Goal: Task Accomplishment & Management: Use online tool/utility

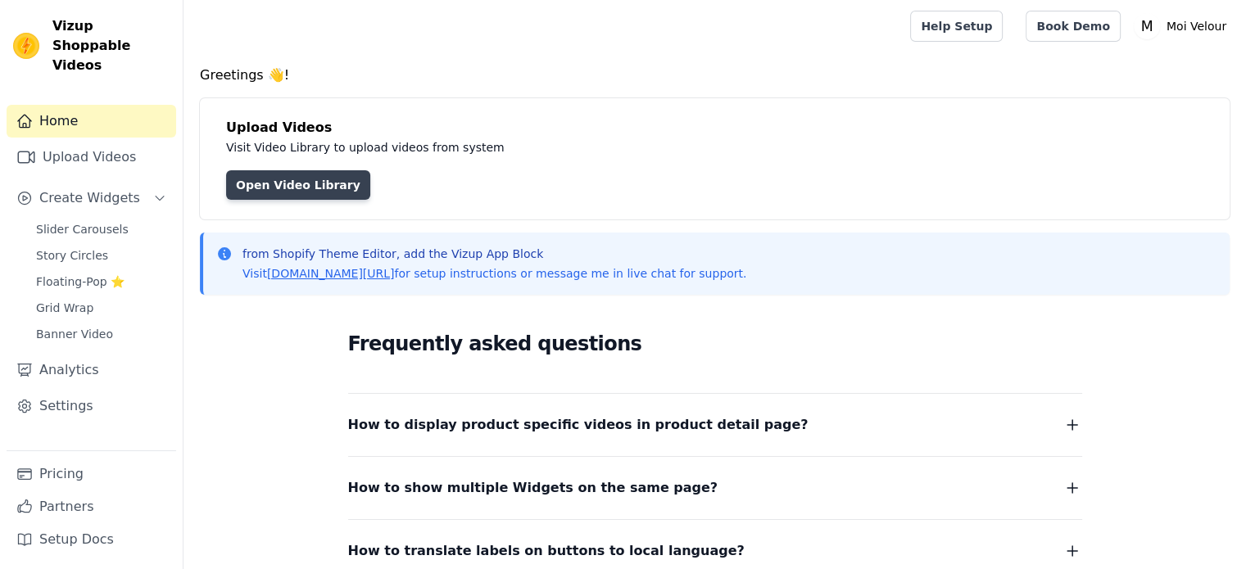
click at [288, 189] on link "Open Video Library" at bounding box center [298, 184] width 144 height 29
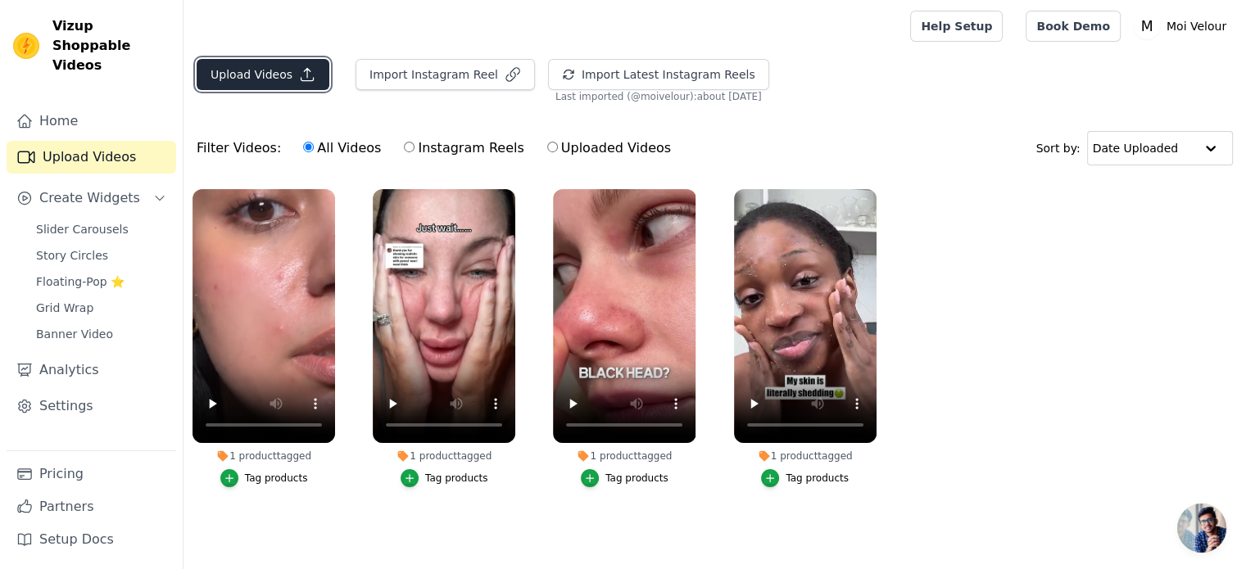
click at [282, 71] on button "Upload Videos" at bounding box center [263, 74] width 133 height 31
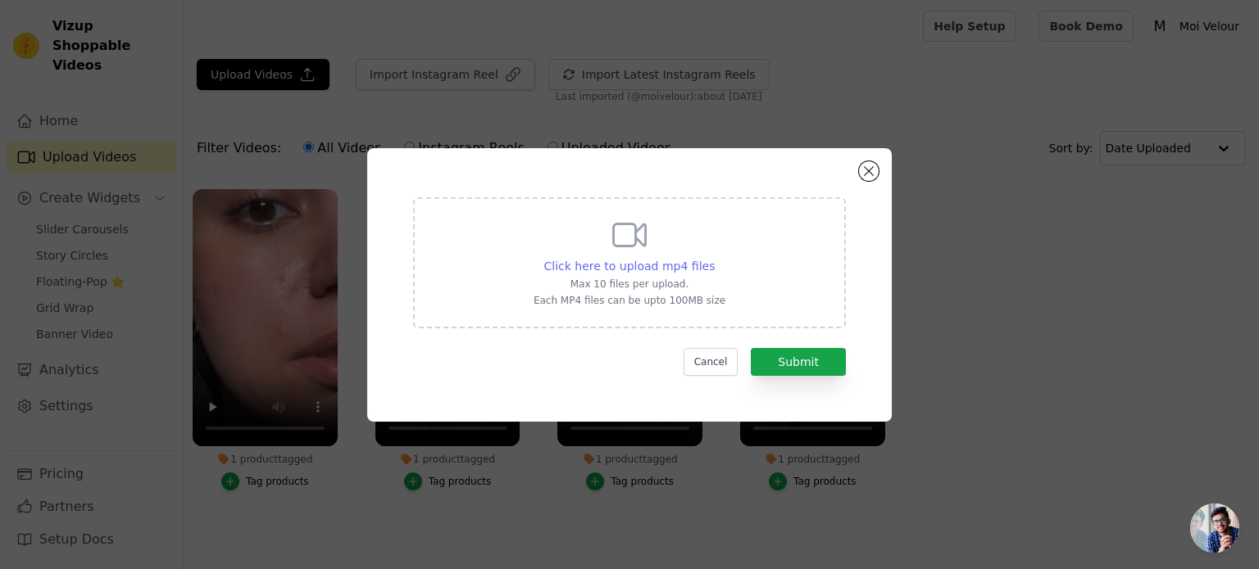
click at [664, 265] on span "Click here to upload mp4 files" at bounding box center [629, 266] width 171 height 13
click at [714, 258] on input "Click here to upload mp4 files Max 10 files per upload. Each MP4 files can be u…" at bounding box center [714, 257] width 1 height 1
click at [665, 265] on span "Click here to upload mp4 files" at bounding box center [629, 266] width 171 height 13
click at [714, 258] on input "Click here to upload mp4 files Max 10 files per upload. Each MP4 files can be u…" at bounding box center [714, 257] width 1 height 1
type input "C:\fakepath\MEDICUBE-MOIVELOUR (1).mp4"
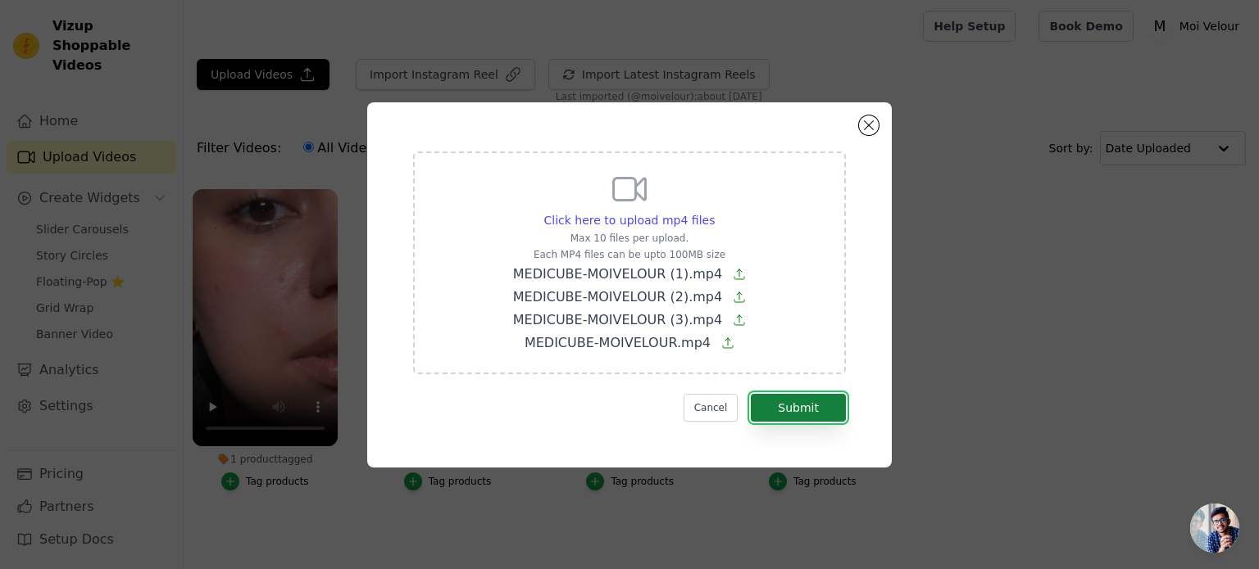
click at [791, 401] on button "Submit" at bounding box center [798, 408] width 95 height 28
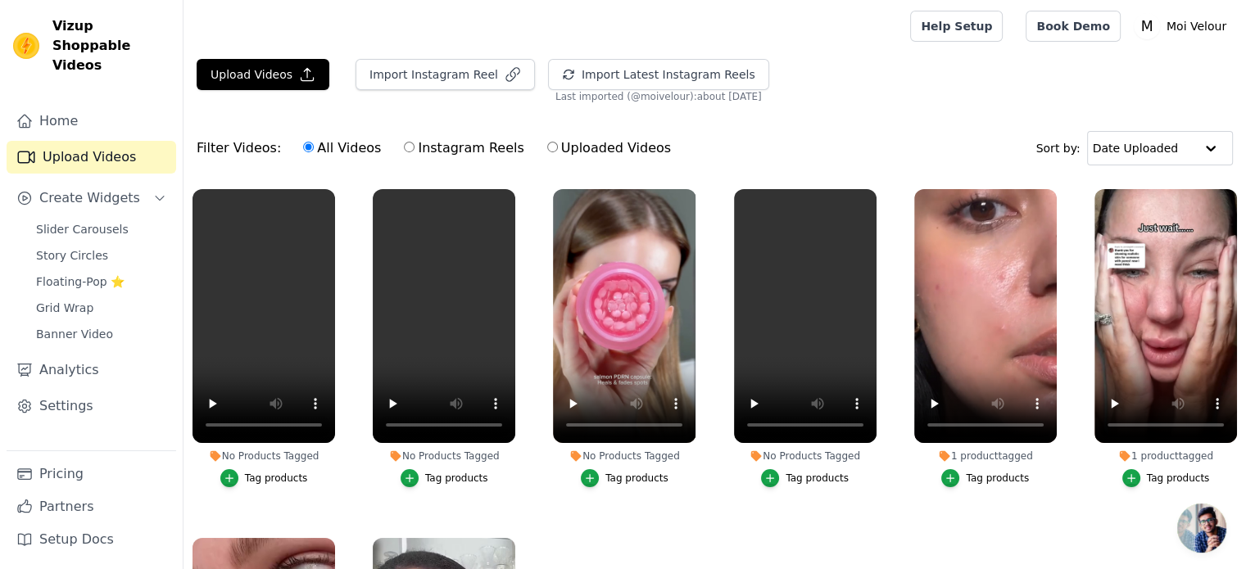
click at [256, 450] on div "No Products Tagged" at bounding box center [264, 456] width 143 height 13
click at [259, 472] on div "Tag products" at bounding box center [276, 478] width 63 height 13
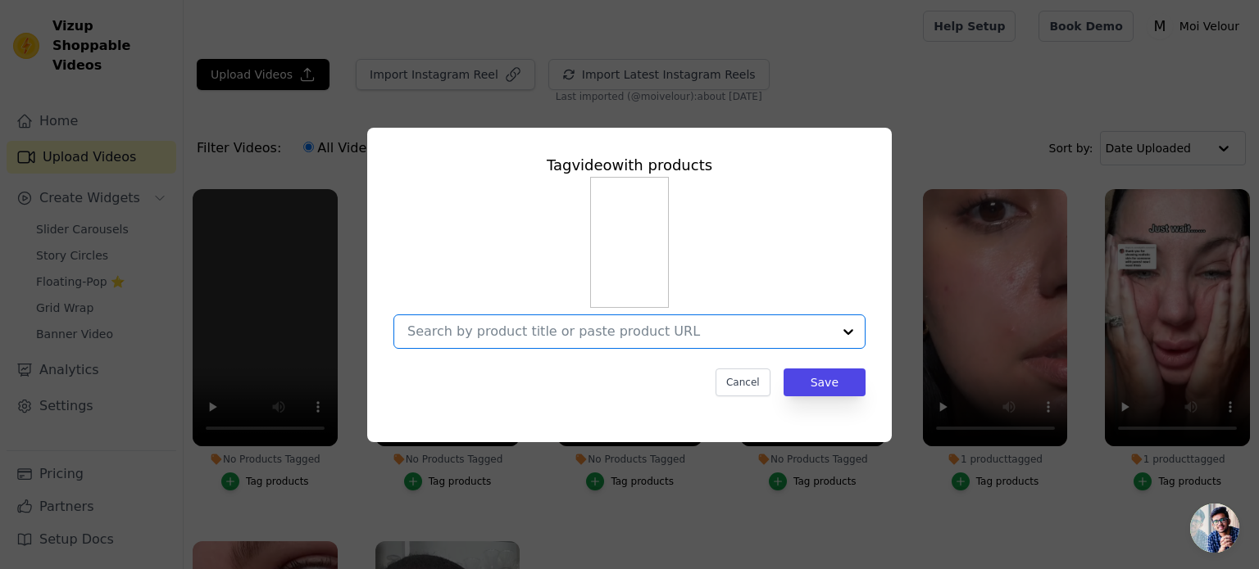
click at [652, 333] on input "No Products Tagged Tag video with products Option undefined, selected. Select i…" at bounding box center [619, 332] width 424 height 16
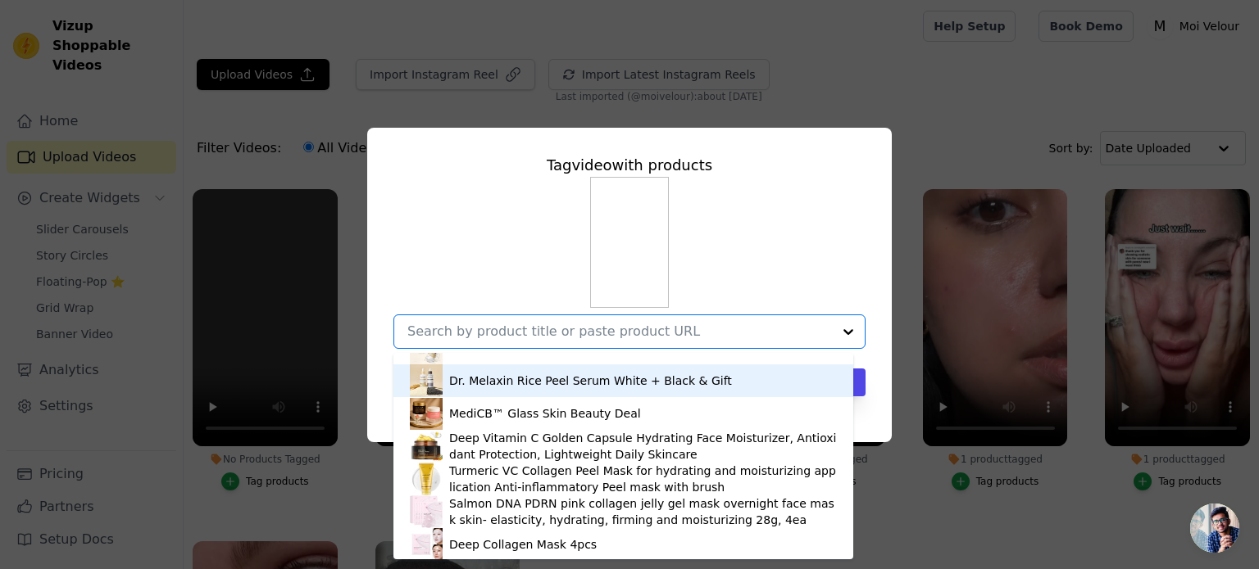
scroll to position [416, 0]
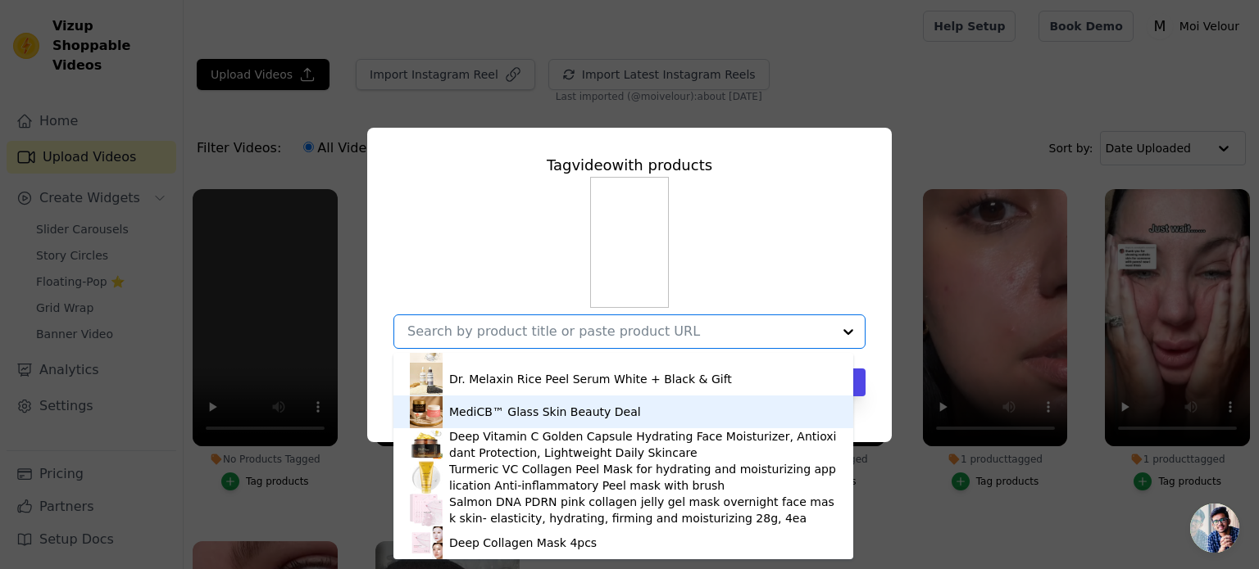
click at [547, 414] on div "MediCB™ Glass Skin Beauty Deal" at bounding box center [545, 412] width 192 height 16
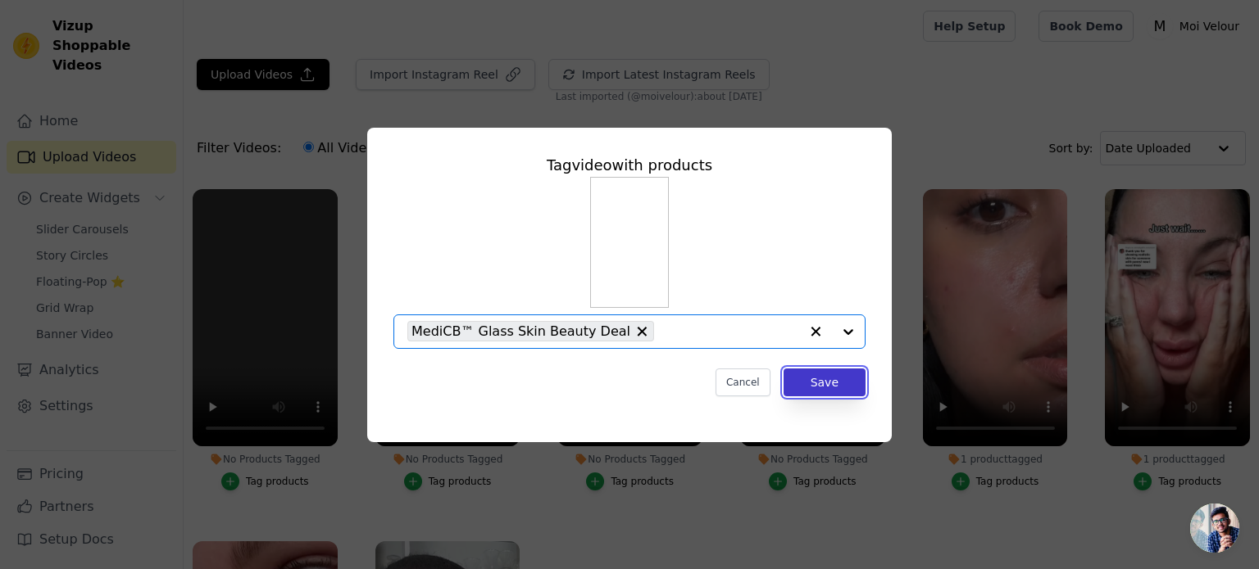
click at [846, 388] on button "Save" at bounding box center [824, 383] width 82 height 28
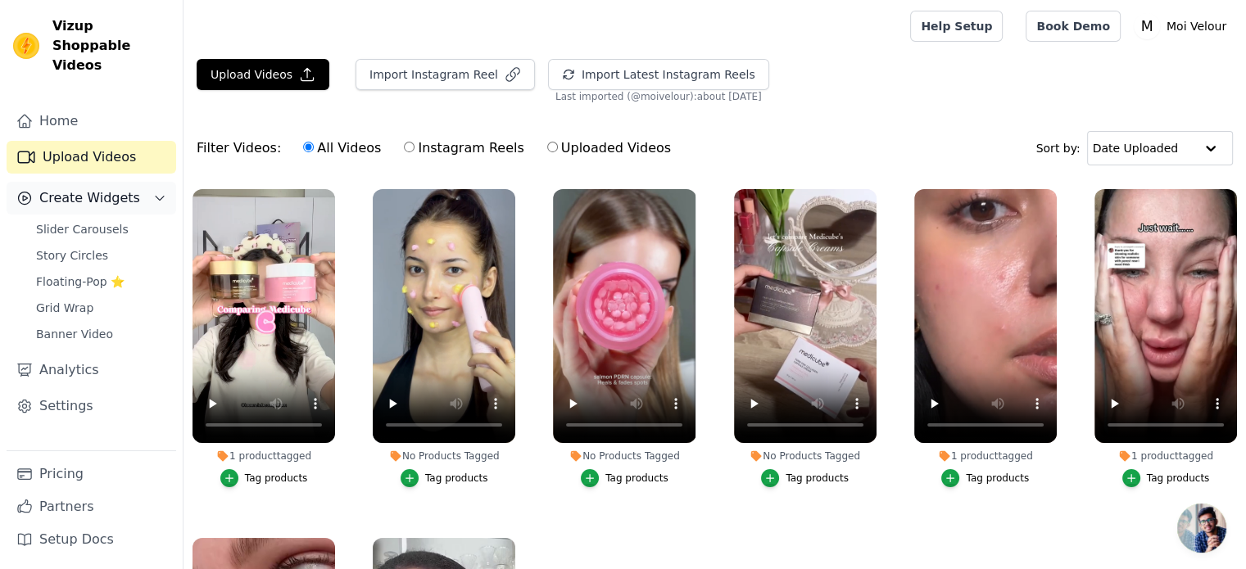
click at [116, 188] on span "Create Widgets" at bounding box center [89, 198] width 101 height 20
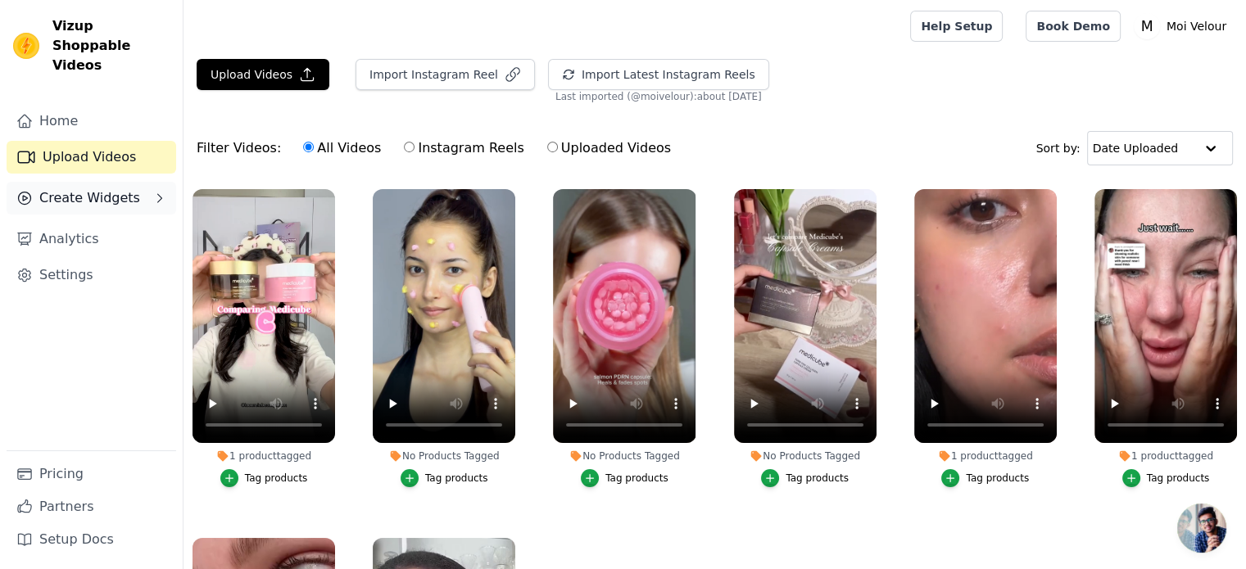
click at [118, 188] on span "Create Widgets" at bounding box center [89, 198] width 101 height 20
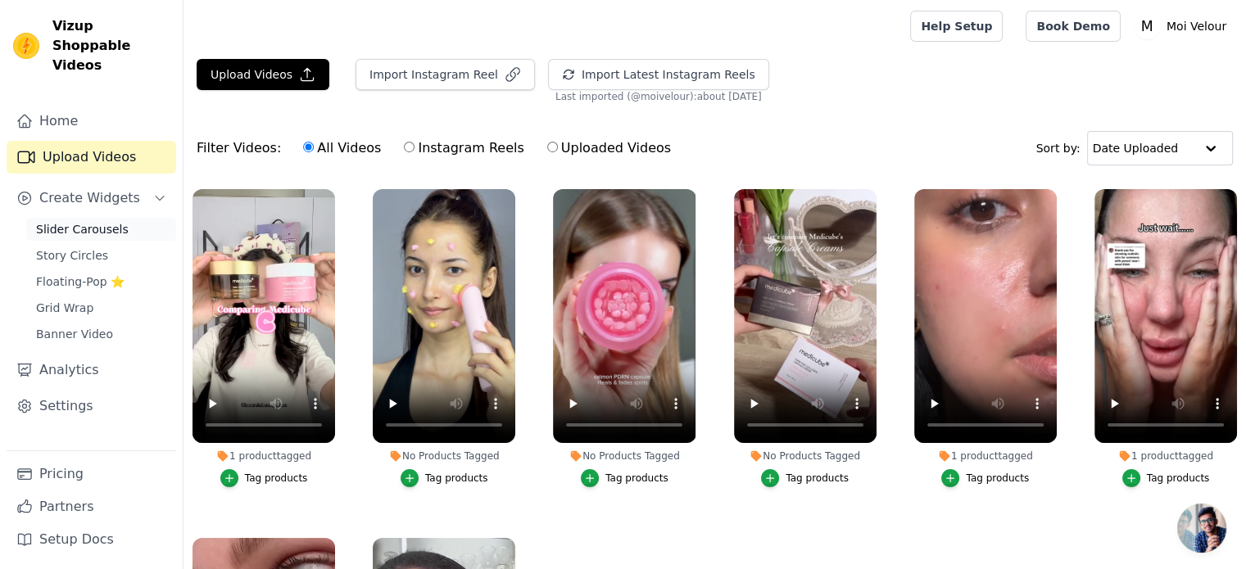
click at [84, 221] on span "Slider Carousels" at bounding box center [82, 229] width 93 height 16
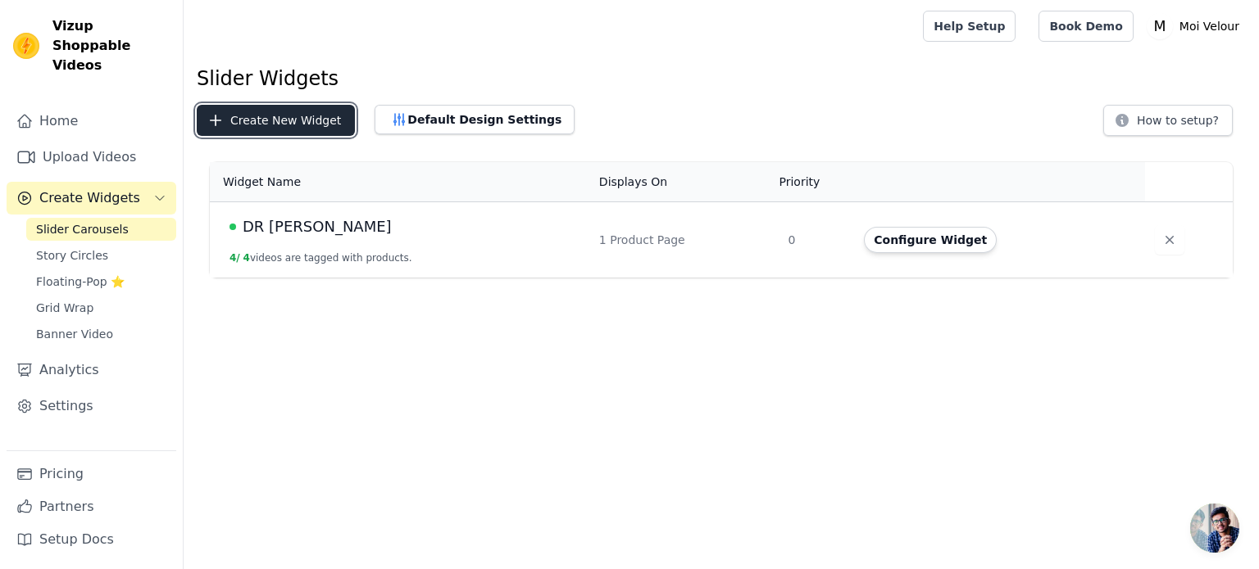
click at [311, 113] on button "Create New Widget" at bounding box center [276, 120] width 158 height 31
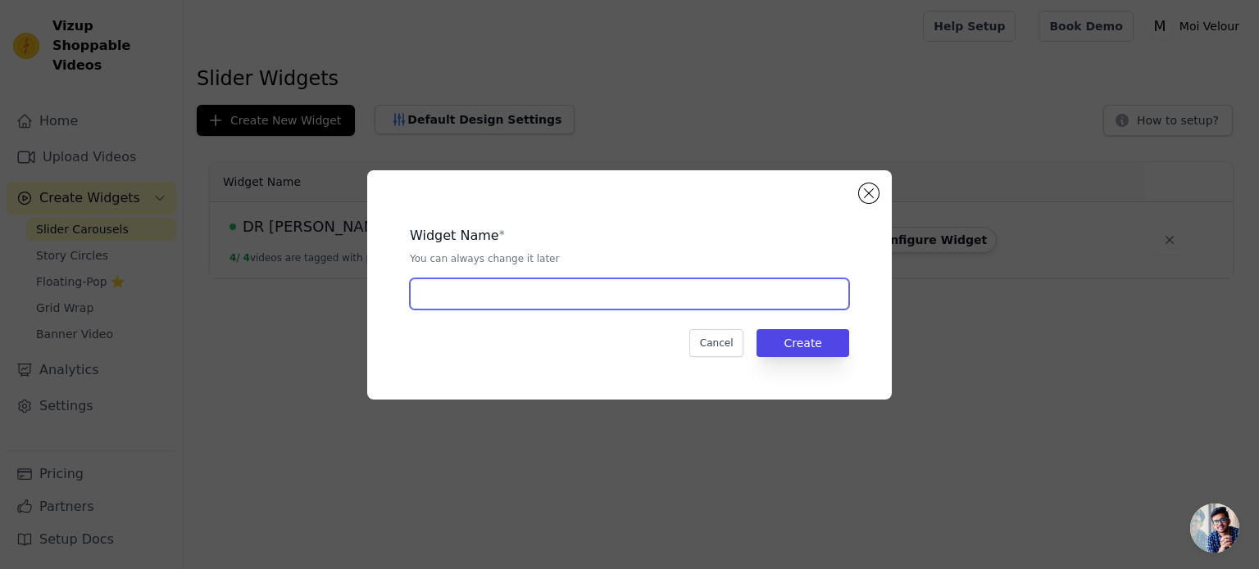
click at [451, 297] on input "text" at bounding box center [629, 294] width 439 height 31
type input "medicube"
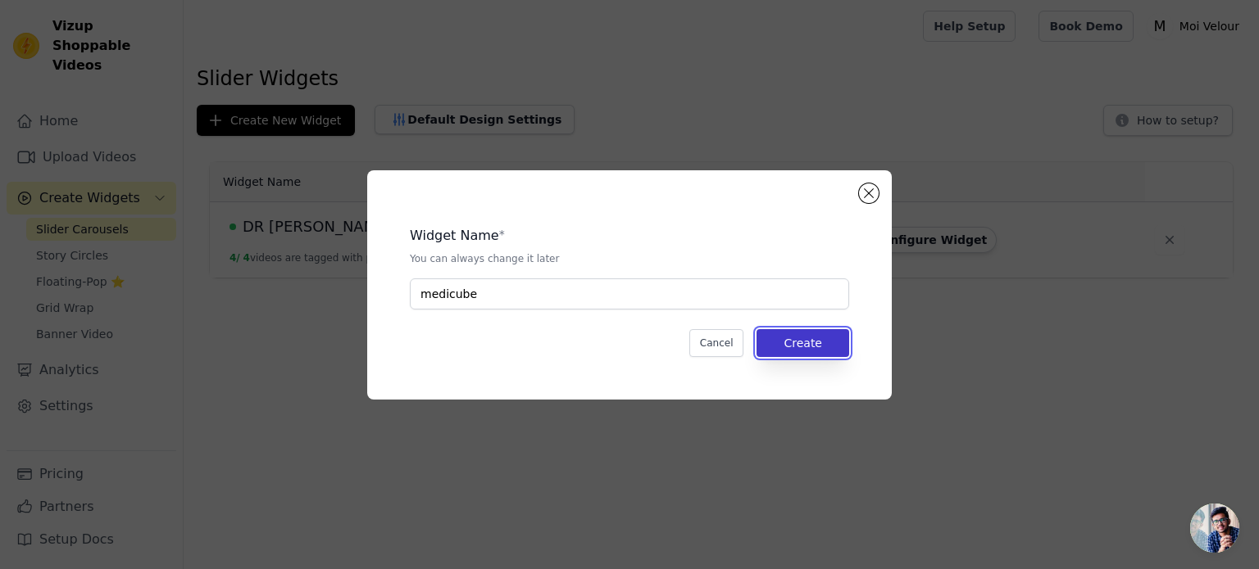
click at [824, 348] on button "Create" at bounding box center [802, 343] width 93 height 28
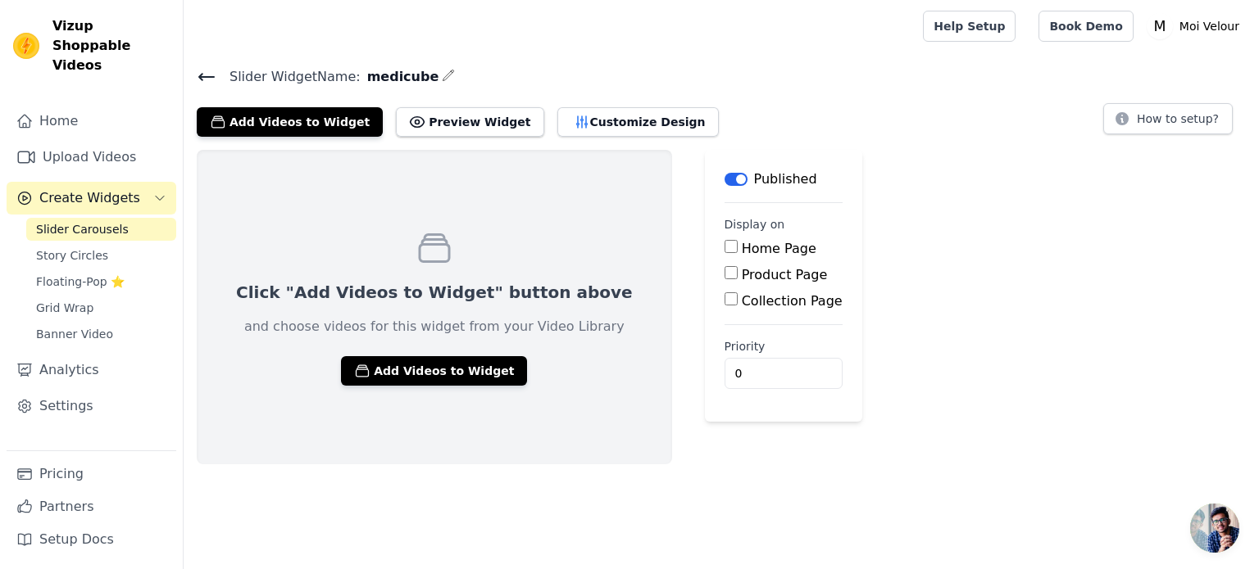
click at [742, 272] on label "Product Page" at bounding box center [785, 275] width 86 height 16
click at [724, 272] on input "Product Page" at bounding box center [730, 272] width 13 height 13
checkbox input "true"
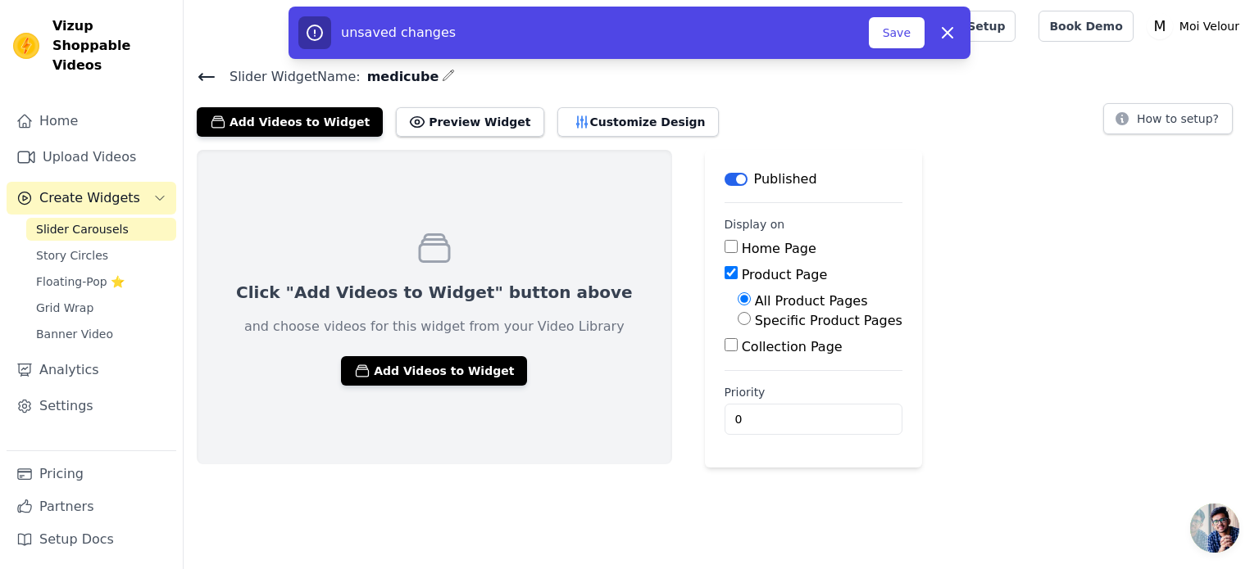
click at [755, 321] on label "Specific Product Pages" at bounding box center [828, 321] width 147 height 16
click at [737, 321] on input "Specific Product Pages" at bounding box center [743, 318] width 13 height 13
radio input "true"
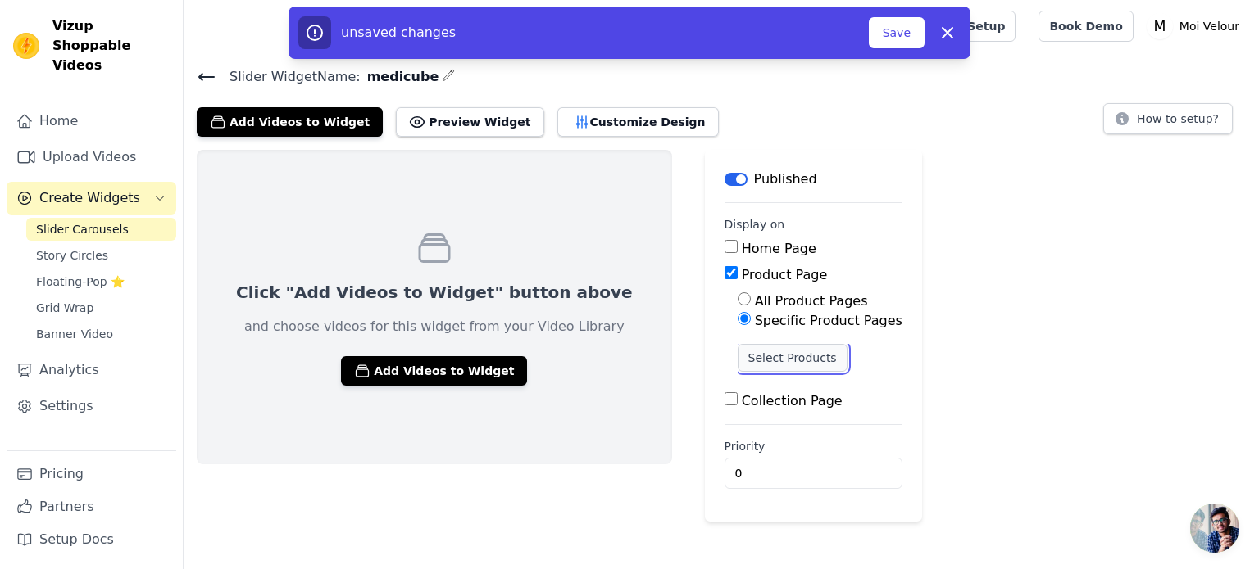
click at [737, 356] on button "Select Products" at bounding box center [792, 358] width 110 height 28
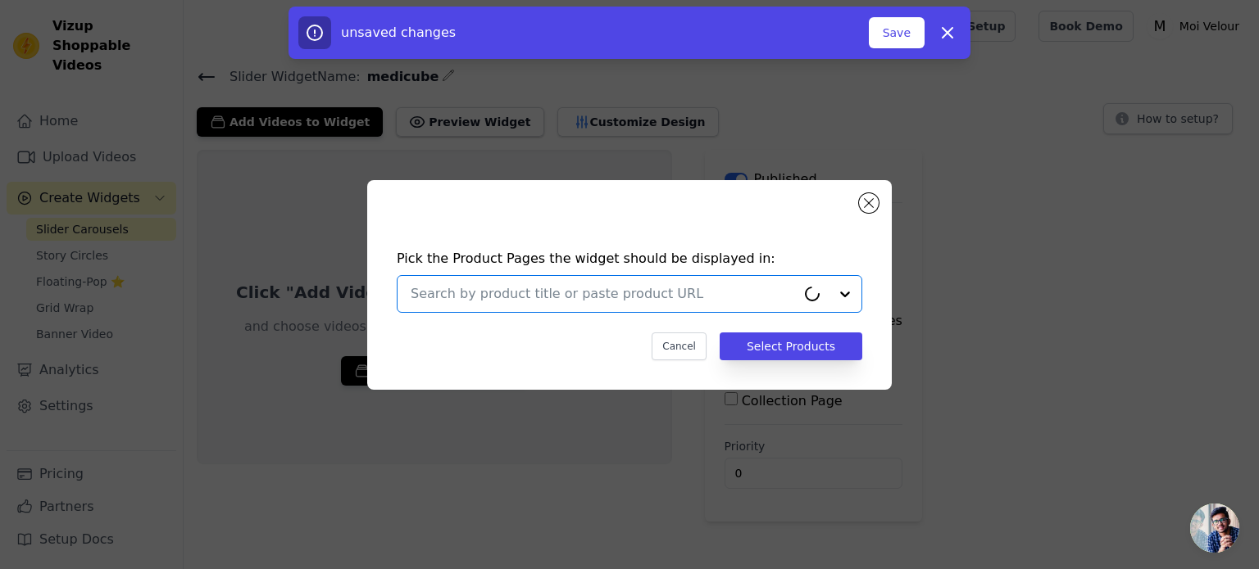
click at [608, 287] on input "text" at bounding box center [602, 294] width 385 height 20
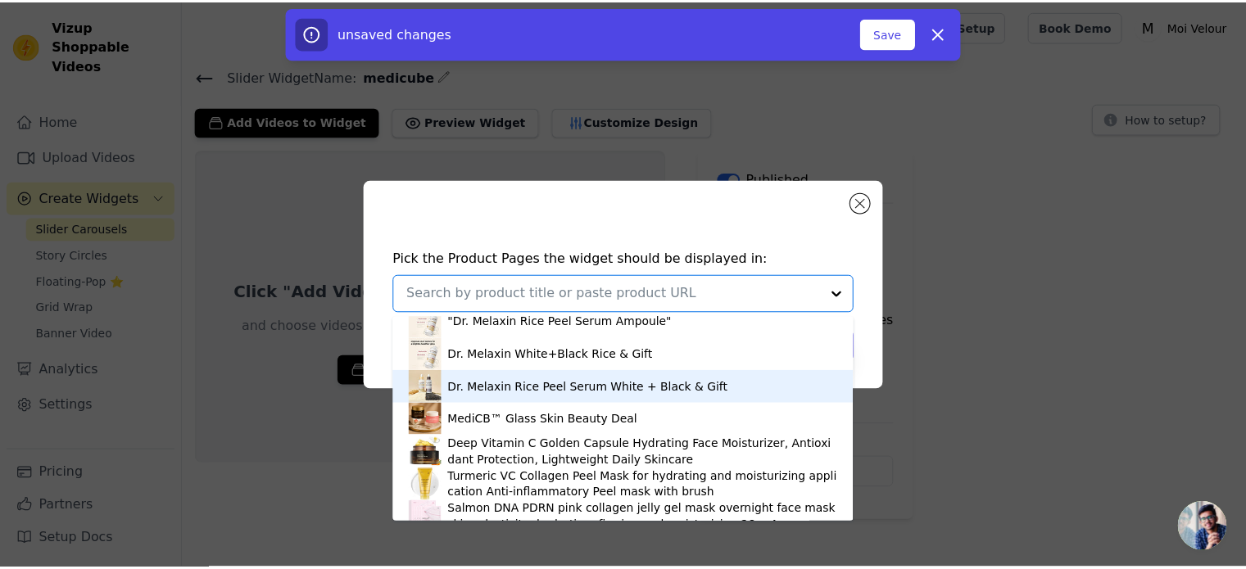
scroll to position [410, 0]
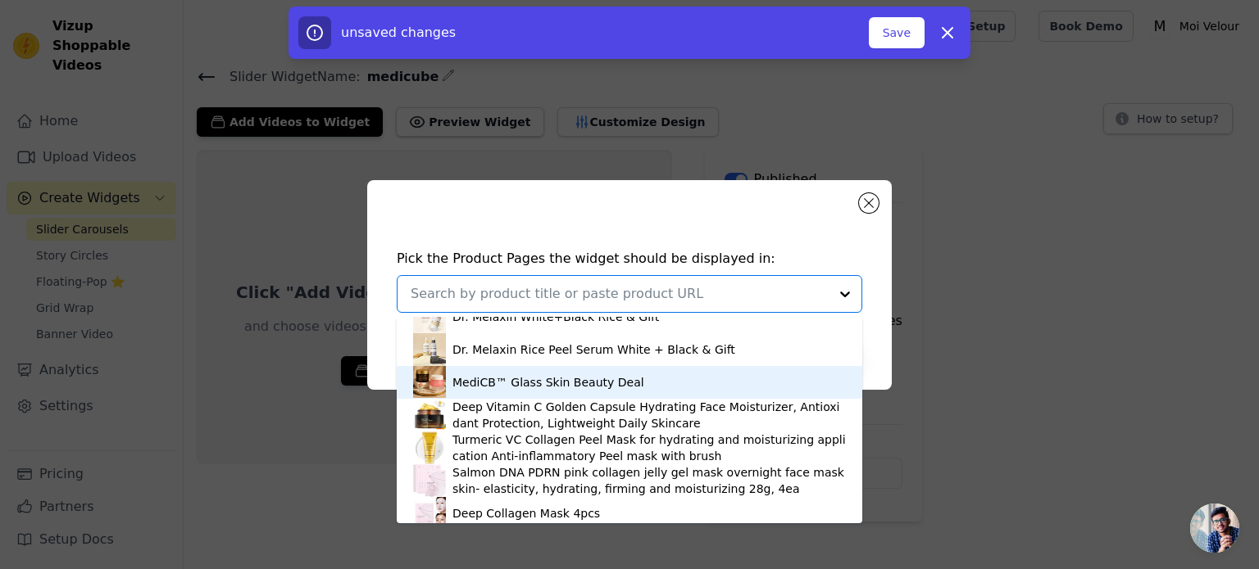
click at [567, 385] on div "MediCB™ Glass Skin Beauty Deal" at bounding box center [548, 382] width 192 height 16
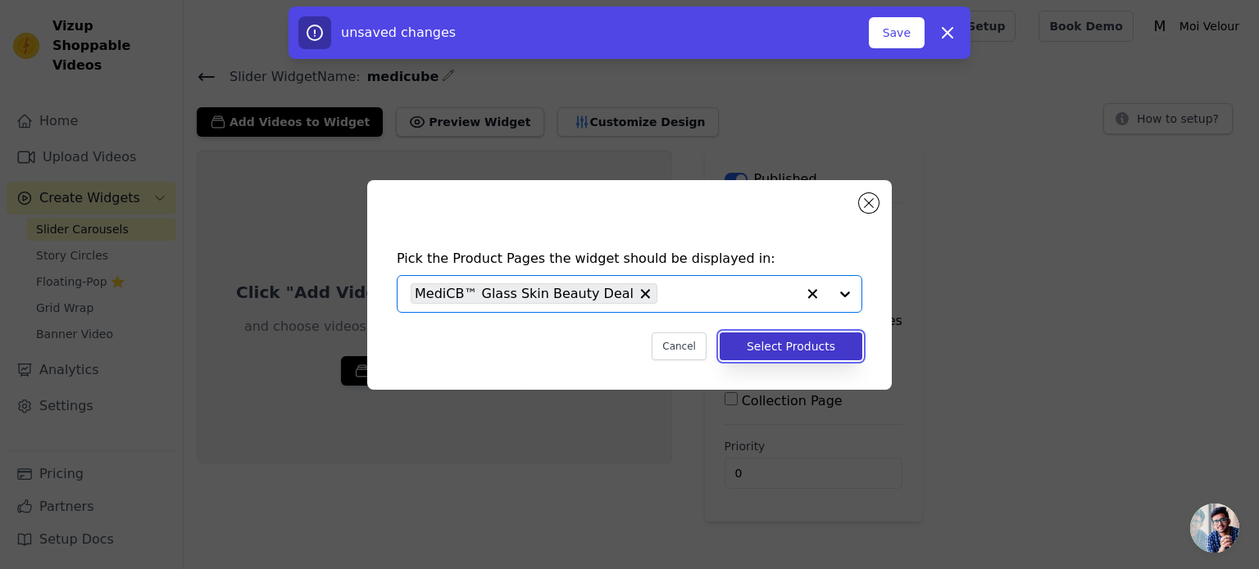
click at [790, 351] on button "Select Products" at bounding box center [790, 347] width 143 height 28
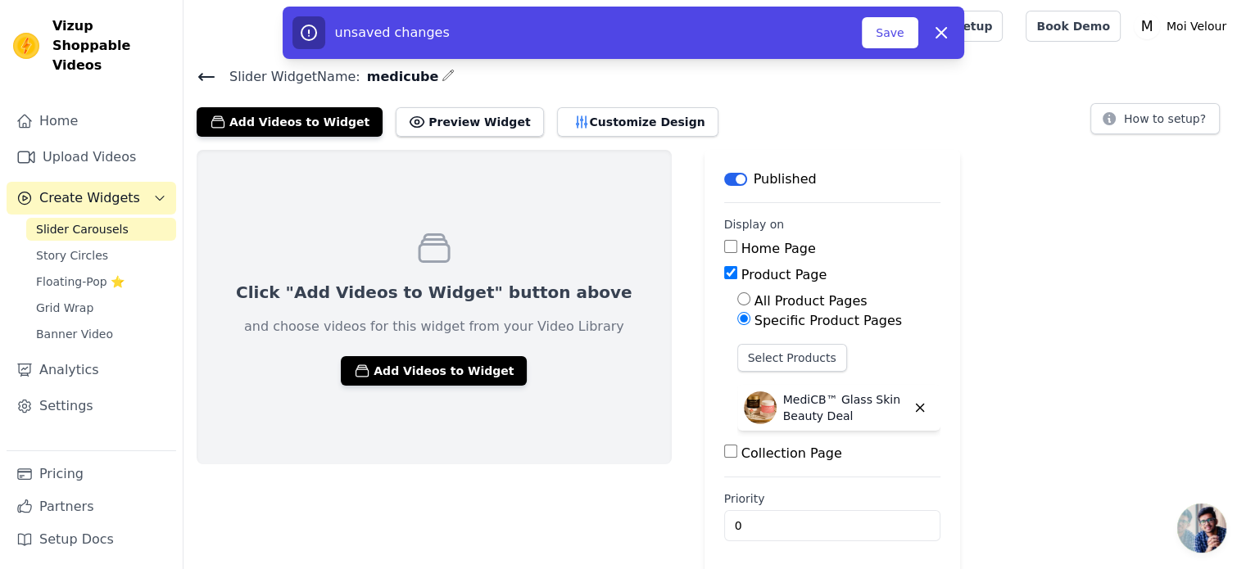
scroll to position [2, 0]
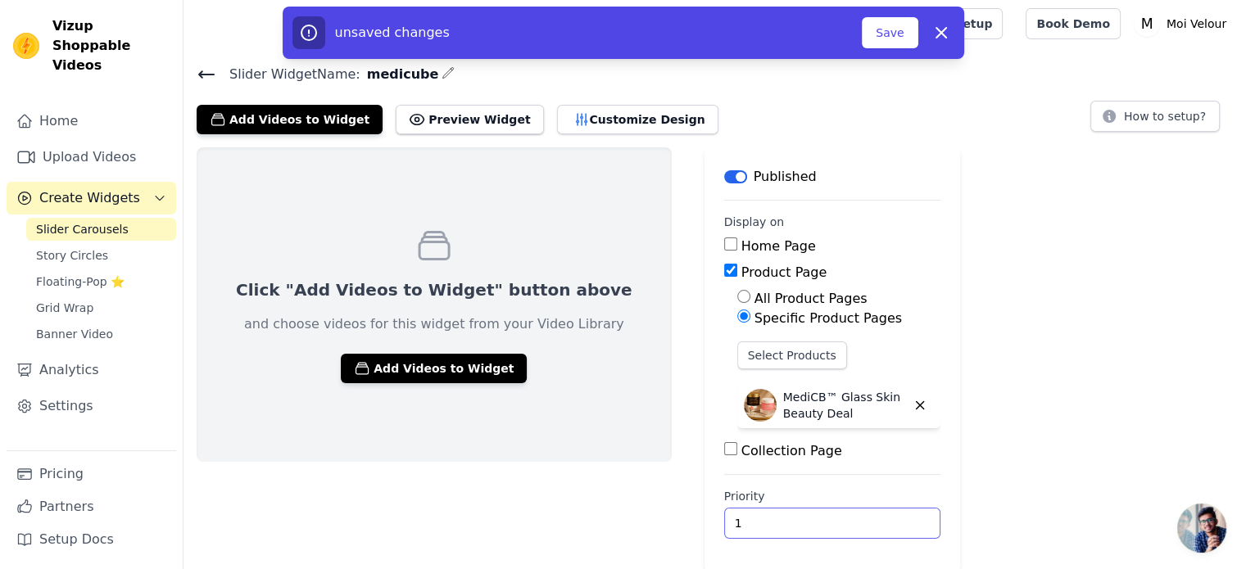
type input "1"
click at [838, 515] on input "1" at bounding box center [832, 523] width 216 height 31
click at [614, 494] on div "Click "Add Videos to Widget" button above and choose videos for this widget fro…" at bounding box center [715, 359] width 1063 height 424
click at [469, 370] on button "Add Videos to Widget" at bounding box center [434, 368] width 186 height 29
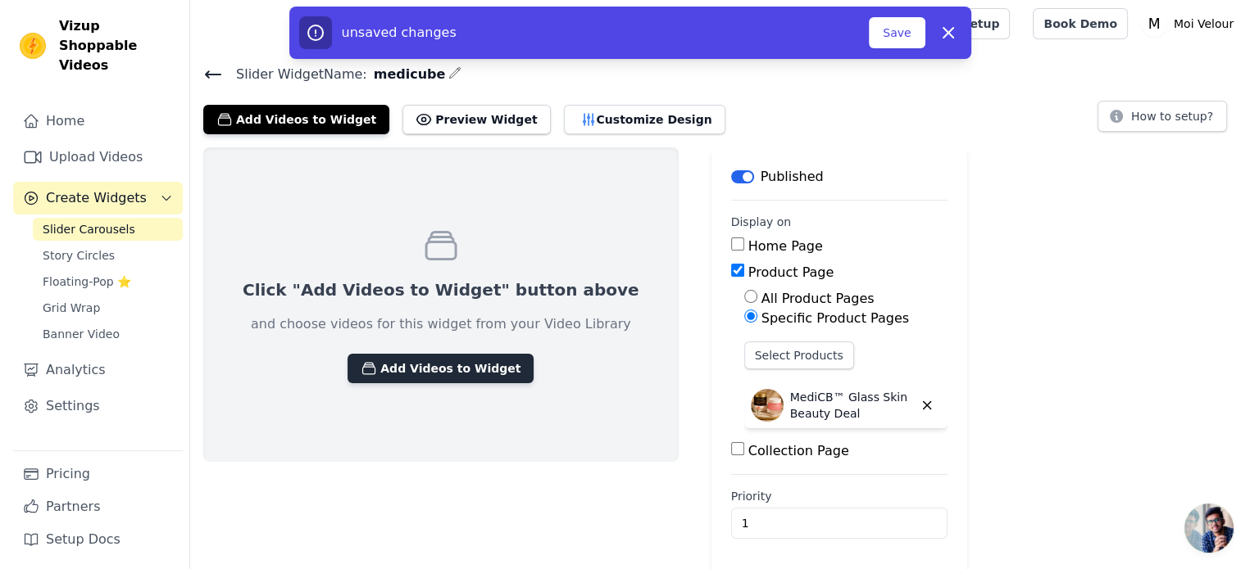
scroll to position [0, 0]
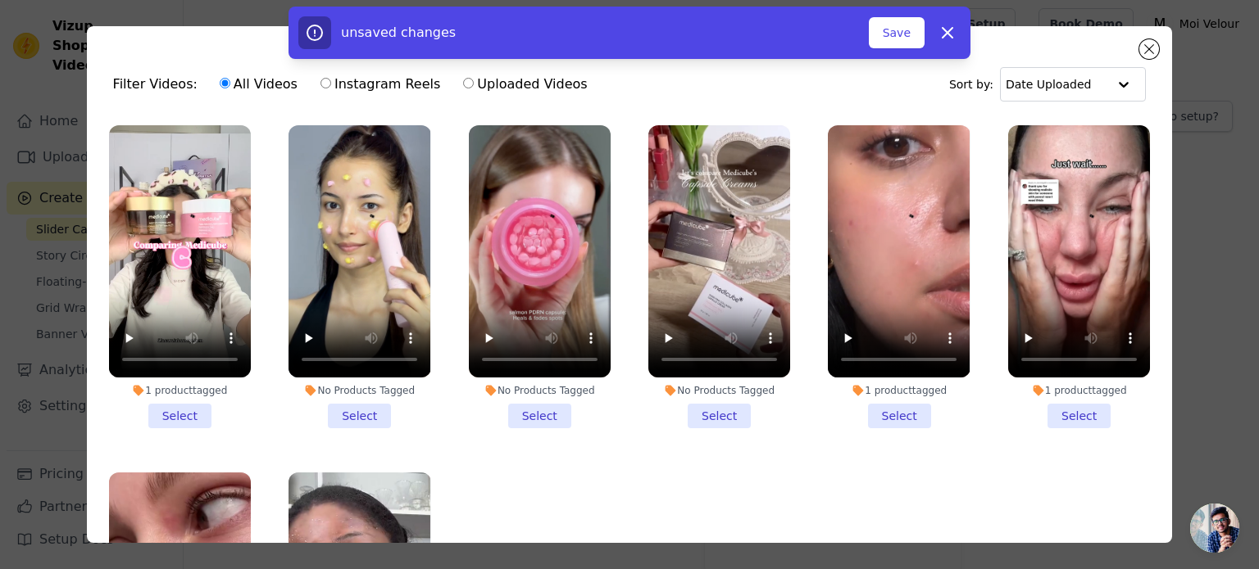
click at [181, 410] on li "1 product tagged Select" at bounding box center [180, 276] width 142 height 303
click at [0, 0] on input "1 product tagged Select" at bounding box center [0, 0] width 0 height 0
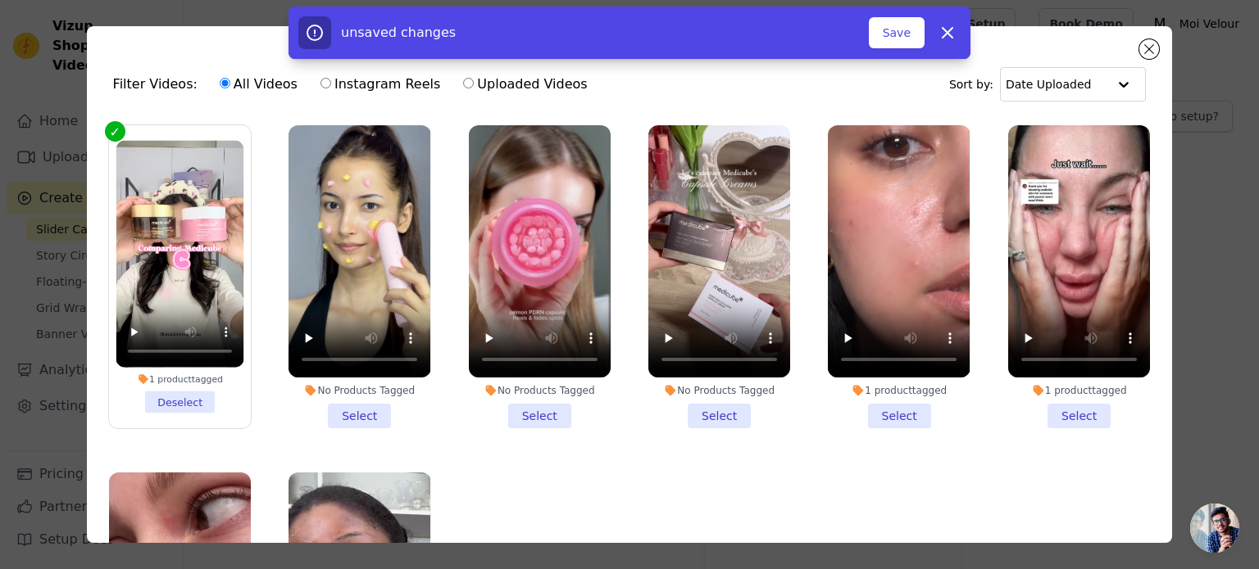
click at [347, 409] on li "No Products Tagged Select" at bounding box center [359, 276] width 142 height 303
click at [0, 0] on input "No Products Tagged Select" at bounding box center [0, 0] width 0 height 0
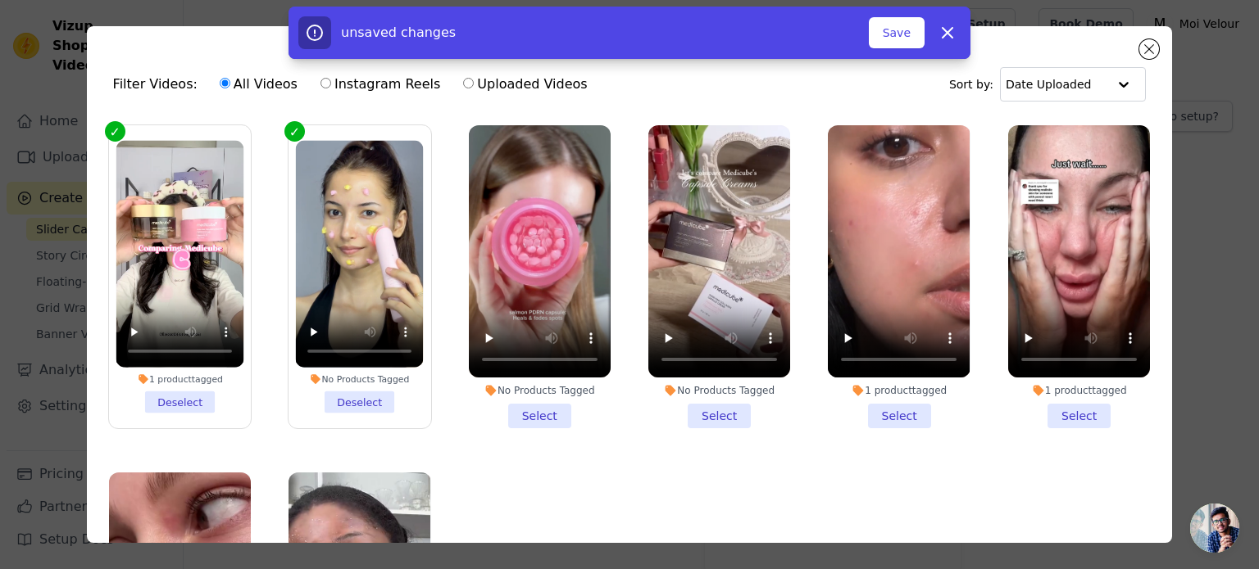
click at [524, 404] on li "No Products Tagged Select" at bounding box center [540, 276] width 142 height 303
click at [0, 0] on input "No Products Tagged Select" at bounding box center [0, 0] width 0 height 0
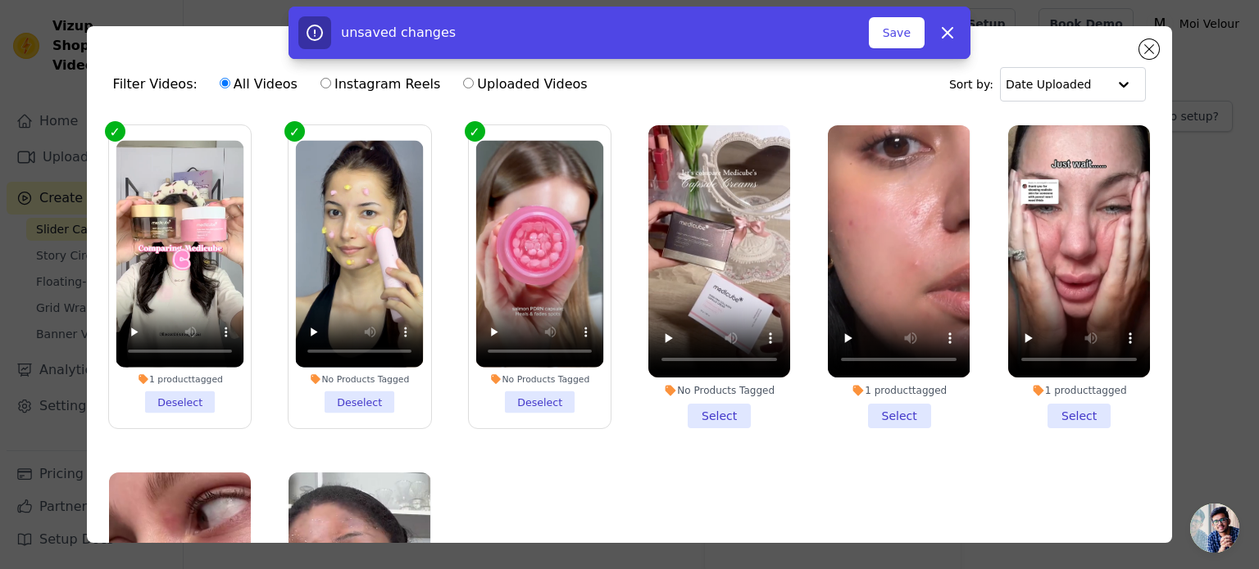
click at [718, 416] on li "No Products Tagged Select" at bounding box center [719, 276] width 142 height 303
click at [0, 0] on input "No Products Tagged Select" at bounding box center [0, 0] width 0 height 0
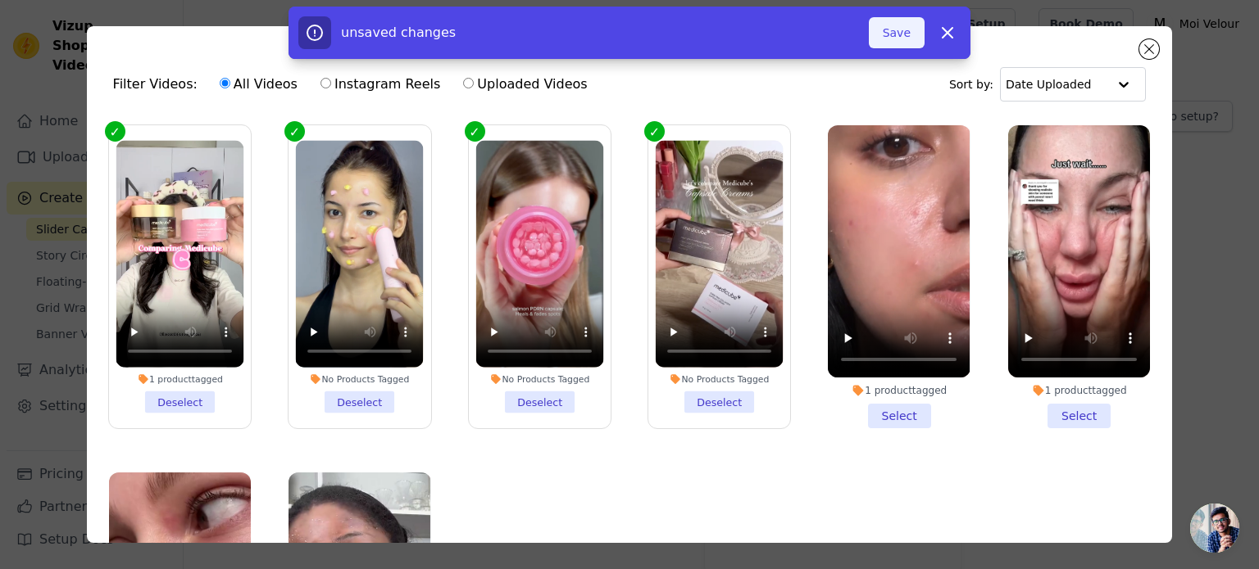
click at [900, 32] on button "Save" at bounding box center [897, 32] width 56 height 31
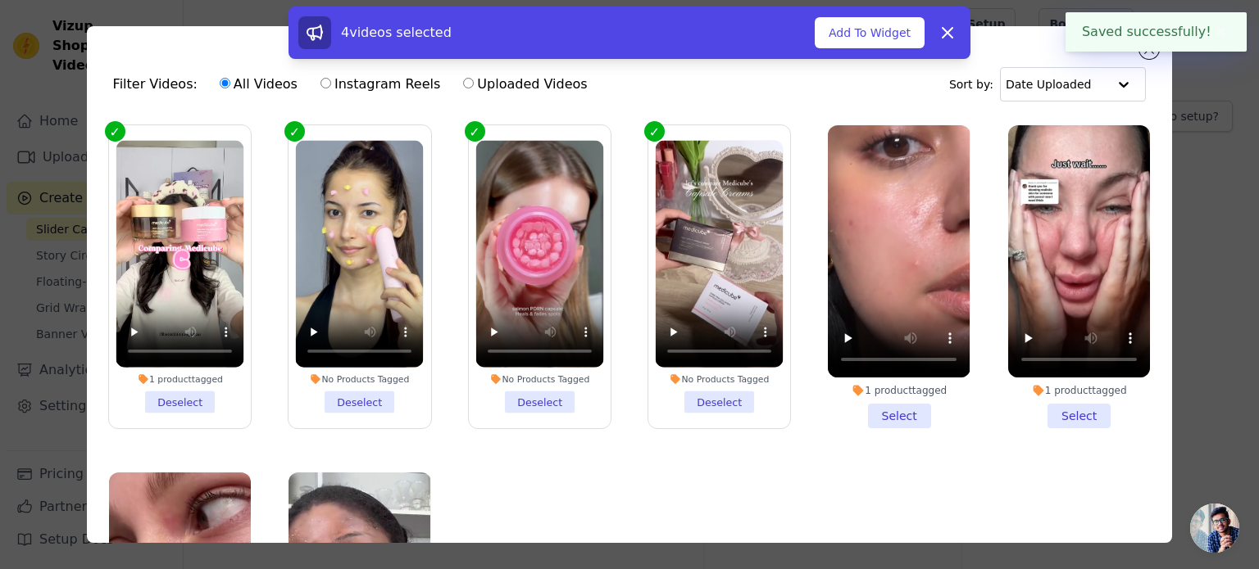
click at [1213, 35] on button "✖" at bounding box center [1220, 32] width 19 height 20
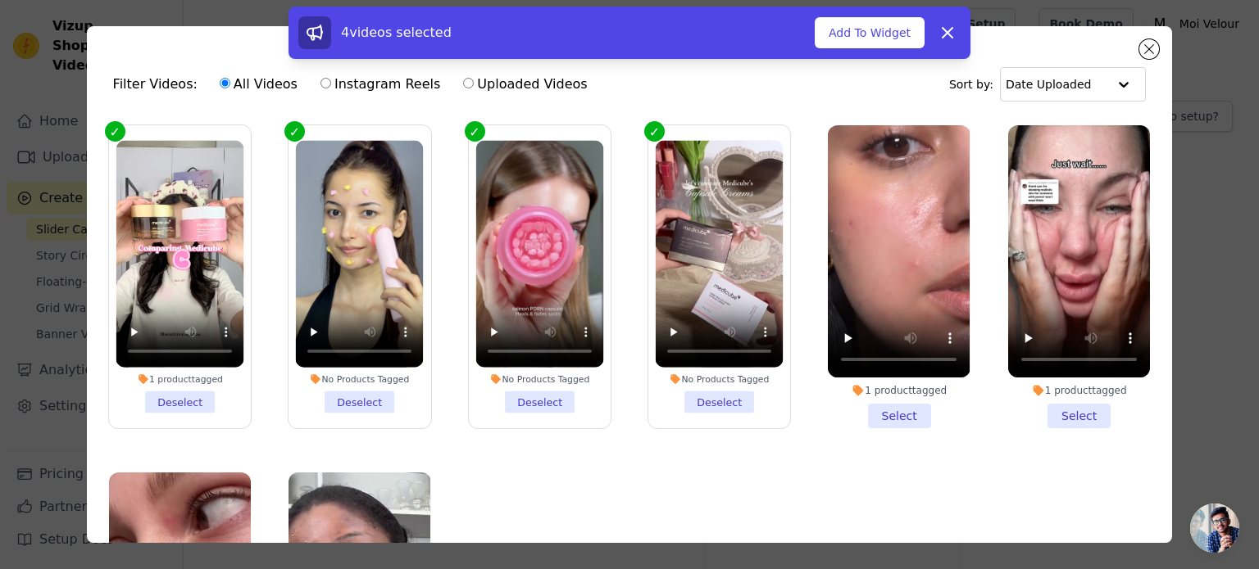
click at [1155, 47] on div "4 videos selected Add To Widget Dismiss" at bounding box center [629, 36] width 1259 height 59
click at [958, 37] on button "Dismiss" at bounding box center [947, 32] width 33 height 33
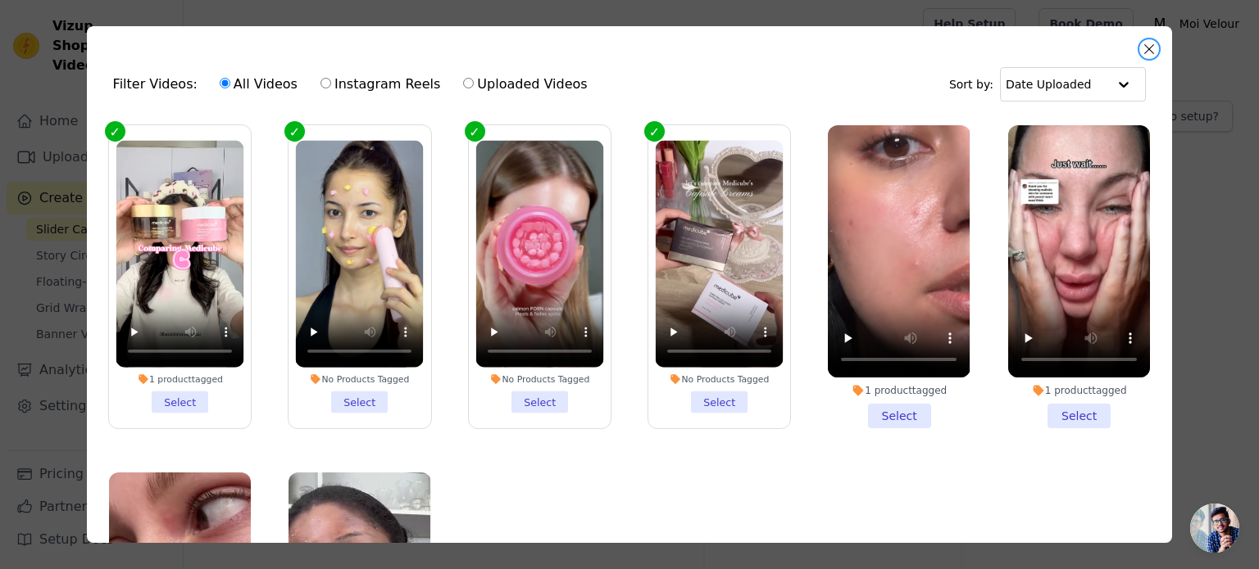
click at [1143, 48] on button "Close modal" at bounding box center [1149, 49] width 20 height 20
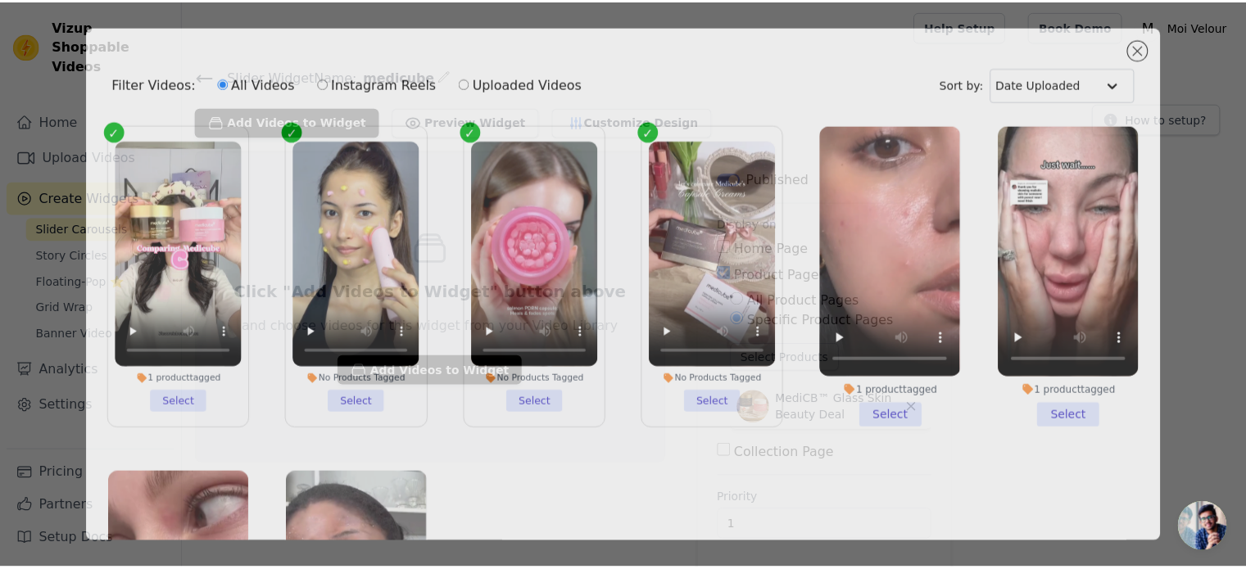
scroll to position [2, 0]
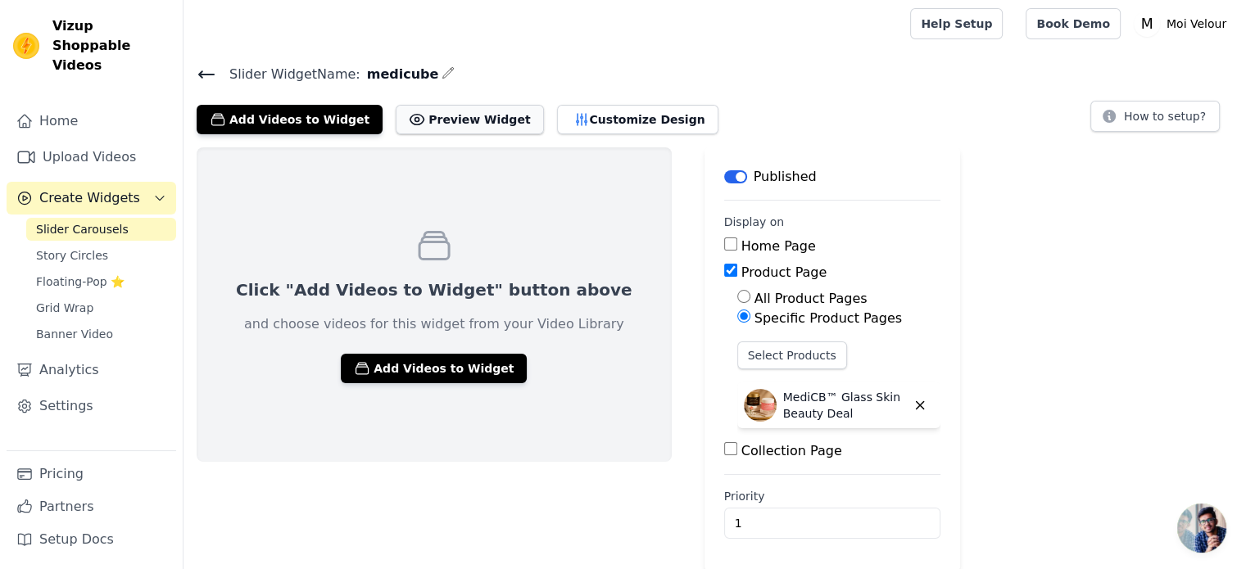
click at [428, 125] on button "Preview Widget" at bounding box center [469, 119] width 147 height 29
click at [438, 370] on button "Add Videos to Widget" at bounding box center [434, 368] width 186 height 29
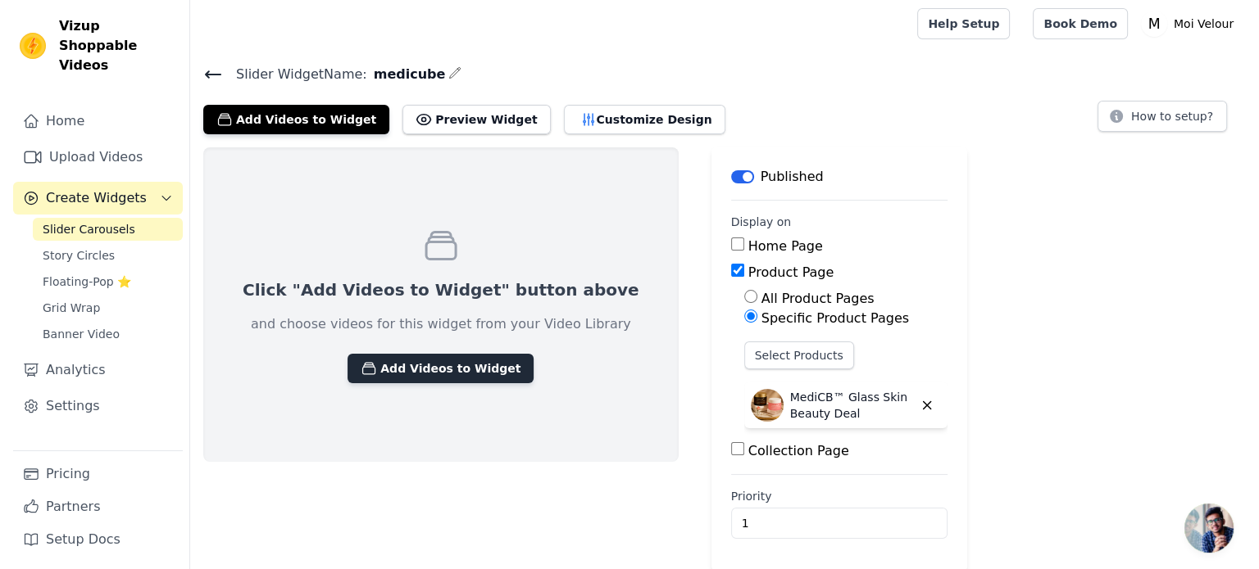
scroll to position [0, 0]
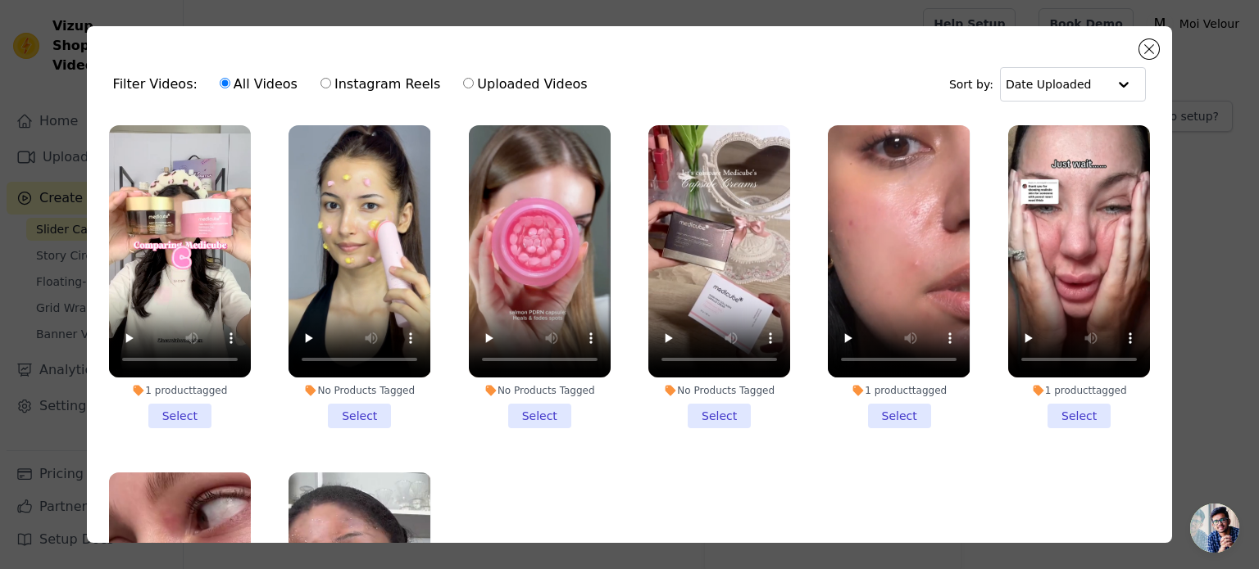
click at [191, 415] on li "1 product tagged Select" at bounding box center [180, 276] width 142 height 303
click at [0, 0] on input "1 product tagged Select" at bounding box center [0, 0] width 0 height 0
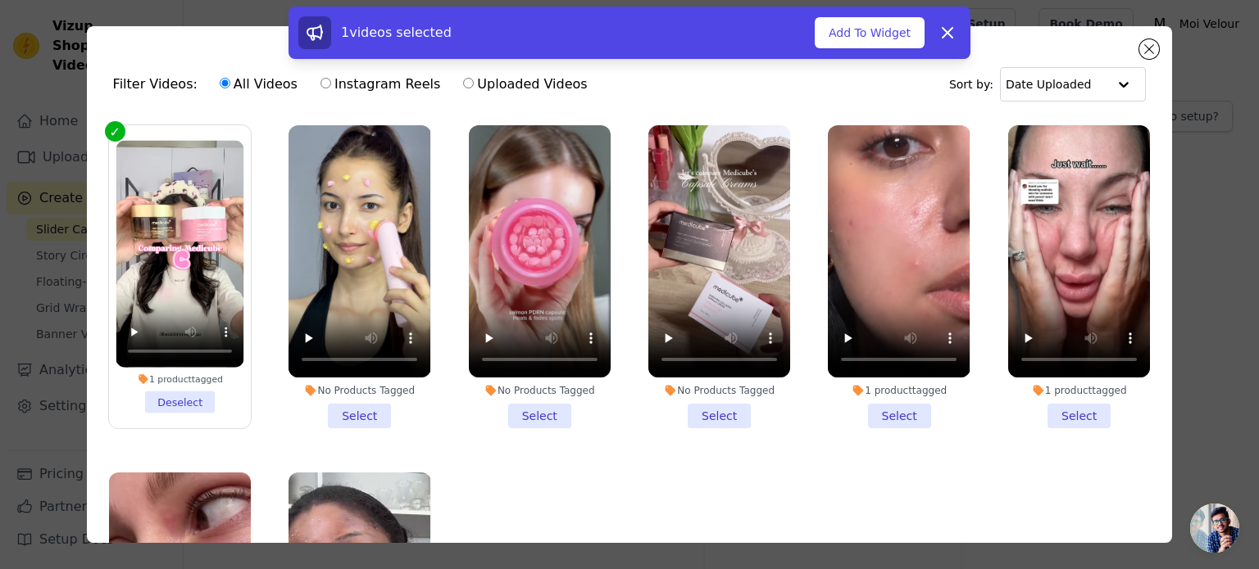
click at [334, 403] on li "No Products Tagged Select" at bounding box center [359, 276] width 142 height 303
click at [0, 0] on input "No Products Tagged Select" at bounding box center [0, 0] width 0 height 0
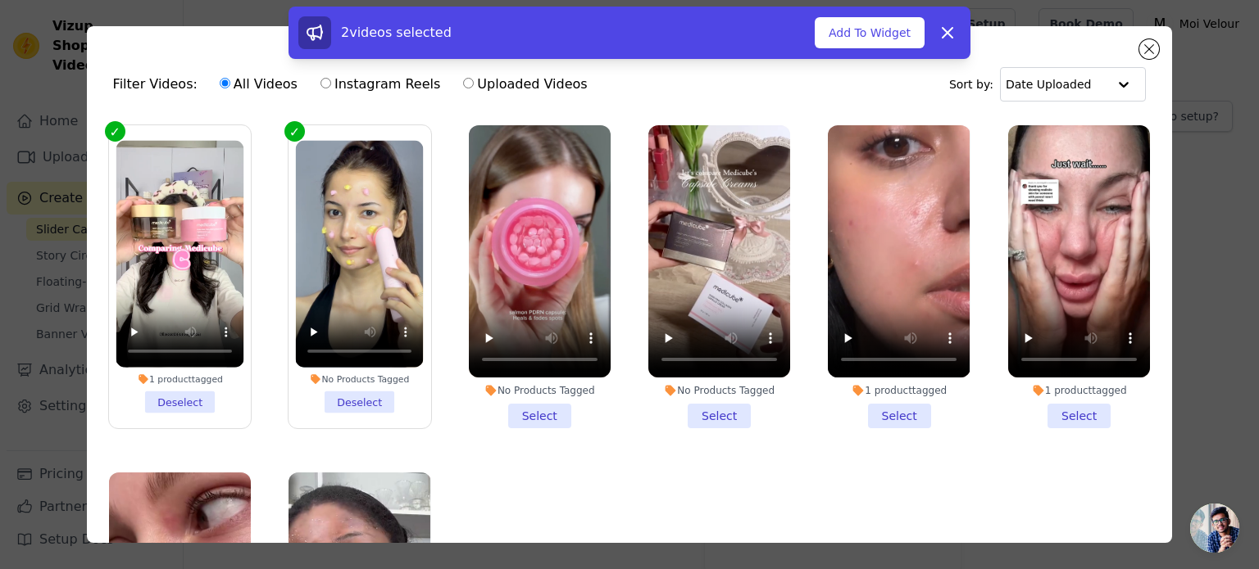
click at [521, 409] on li "No Products Tagged Select" at bounding box center [540, 276] width 142 height 303
click at [0, 0] on input "No Products Tagged Select" at bounding box center [0, 0] width 0 height 0
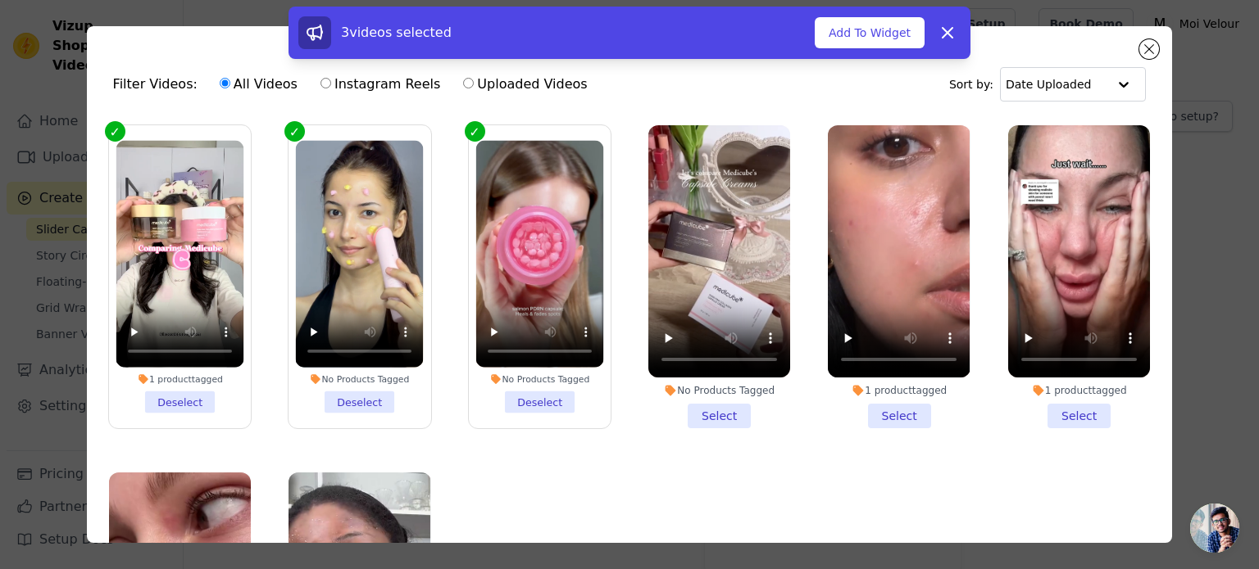
click at [714, 407] on li "No Products Tagged Select" at bounding box center [719, 276] width 142 height 303
click at [0, 0] on input "No Products Tagged Select" at bounding box center [0, 0] width 0 height 0
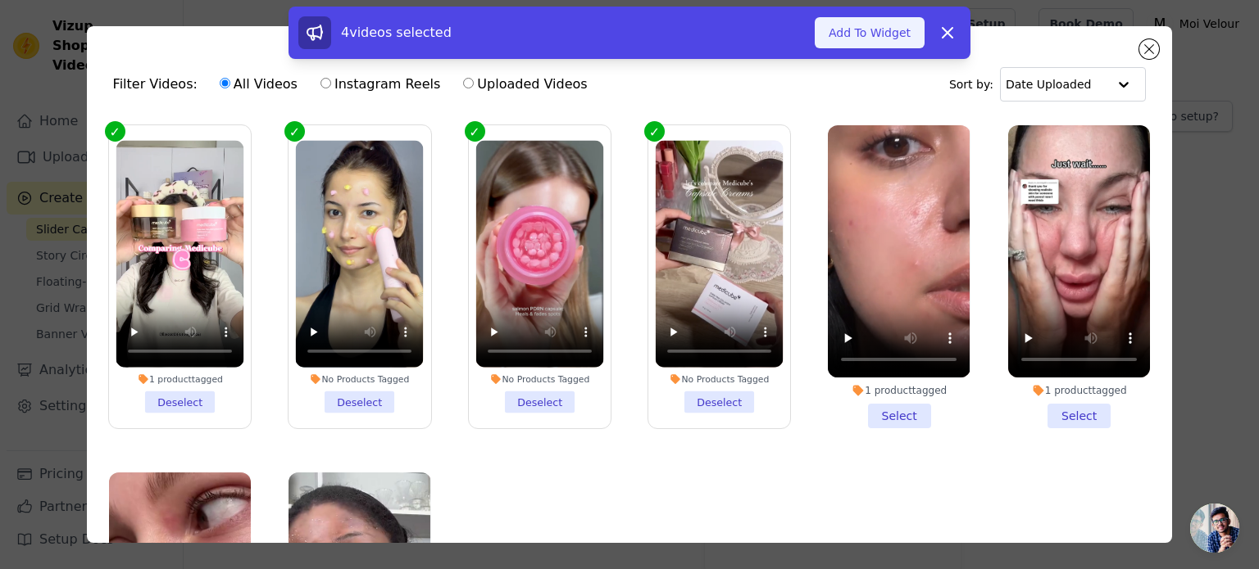
click at [843, 31] on button "Add To Widget" at bounding box center [869, 32] width 110 height 31
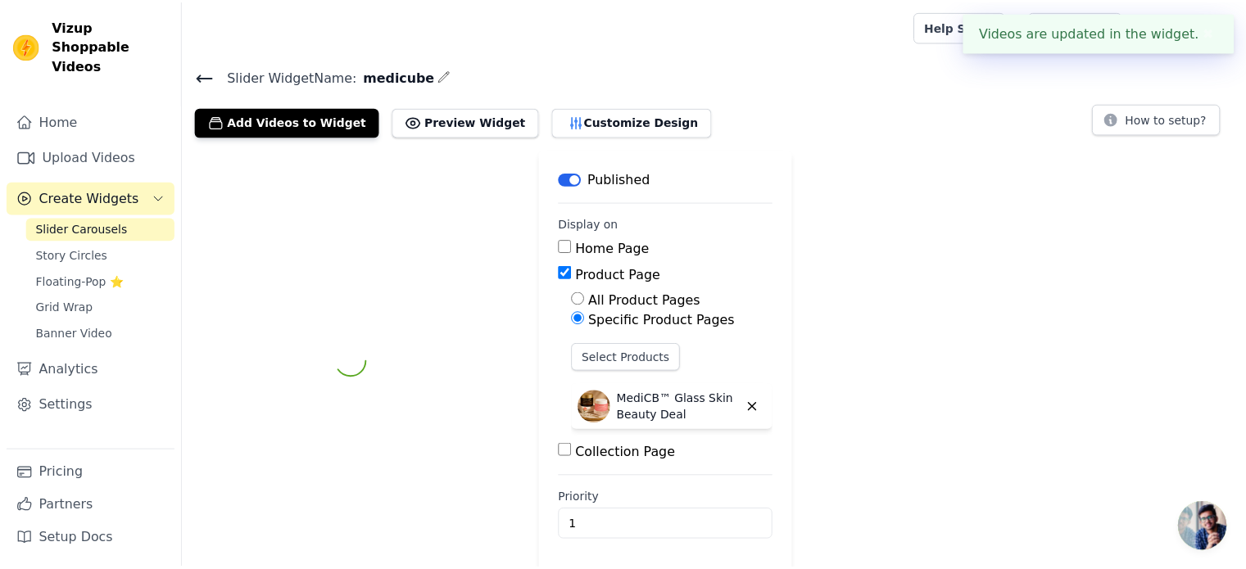
scroll to position [2, 0]
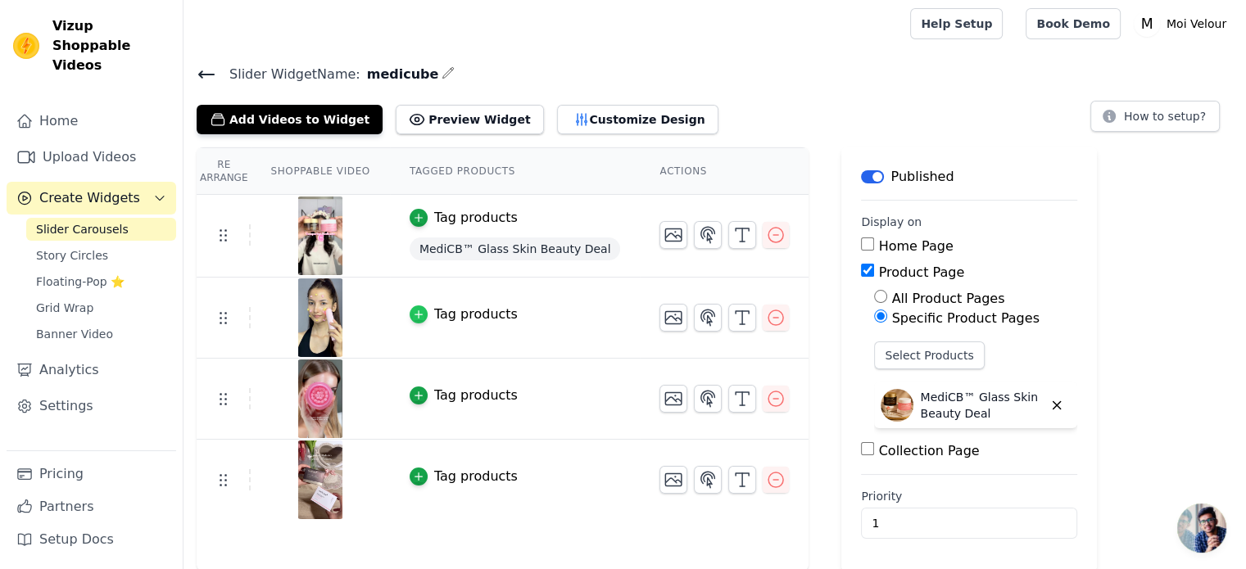
click at [413, 311] on icon "button" at bounding box center [418, 314] width 11 height 11
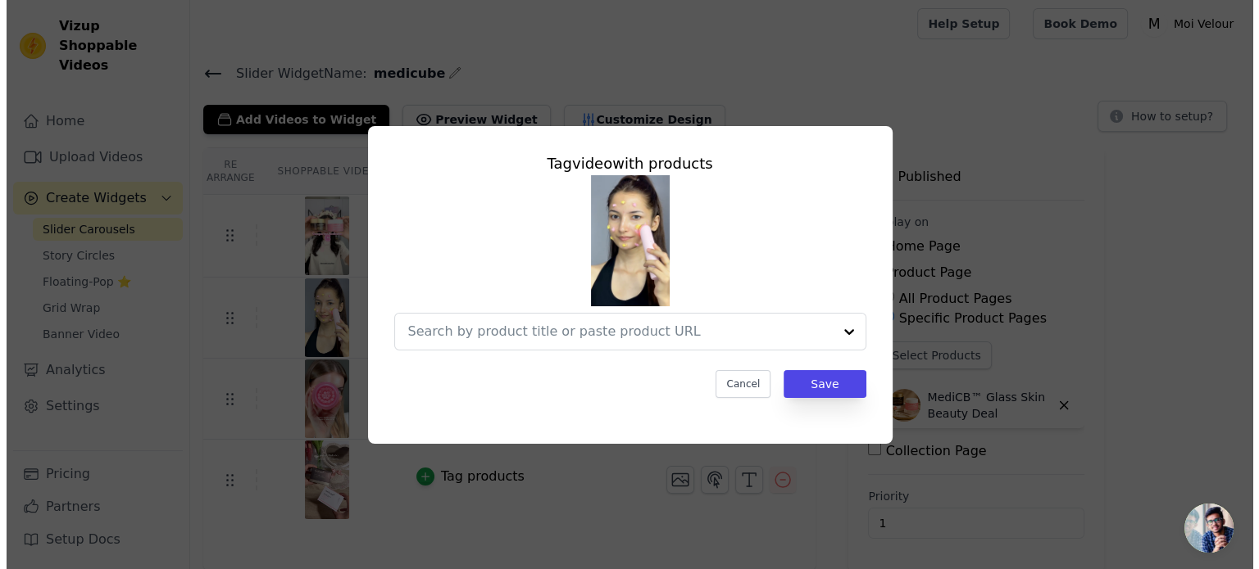
scroll to position [0, 0]
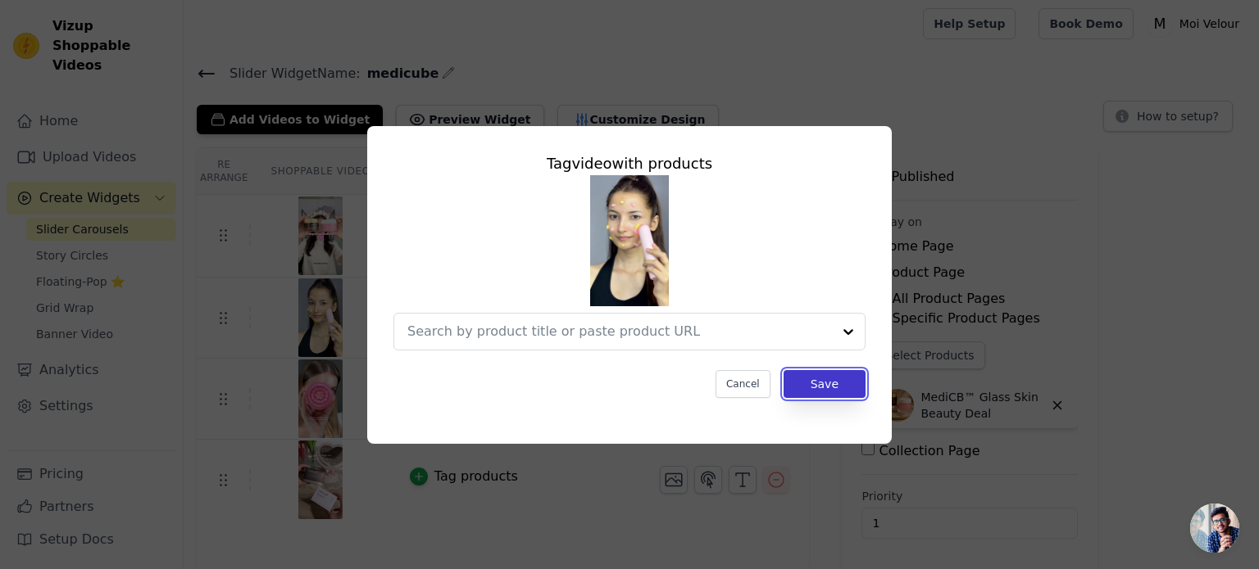
click at [824, 386] on button "Save" at bounding box center [824, 384] width 82 height 28
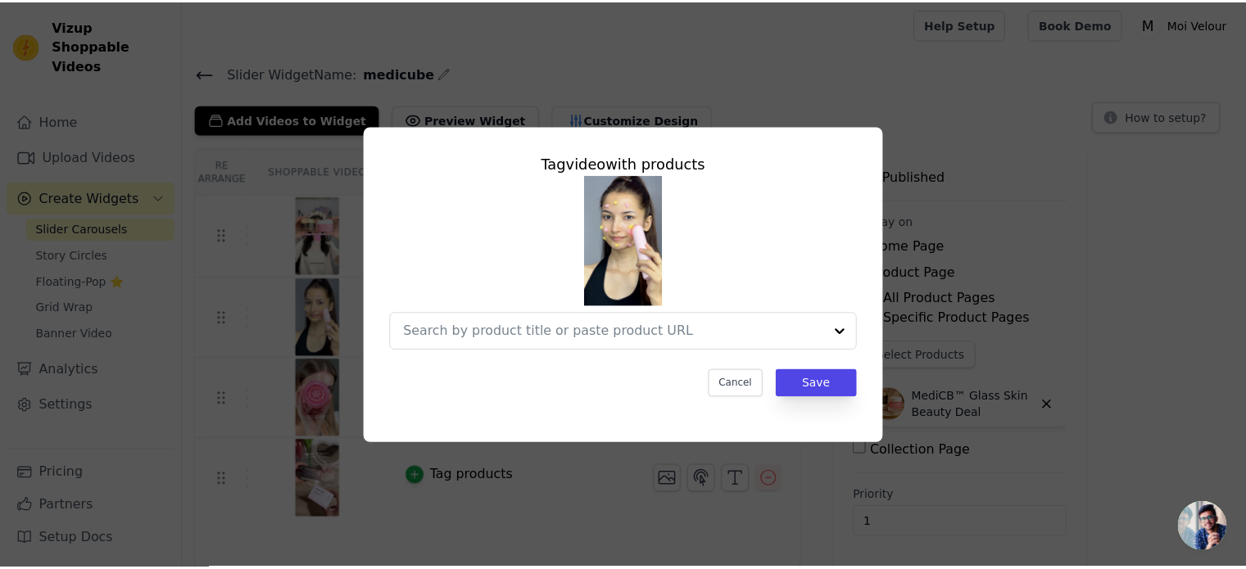
scroll to position [2, 0]
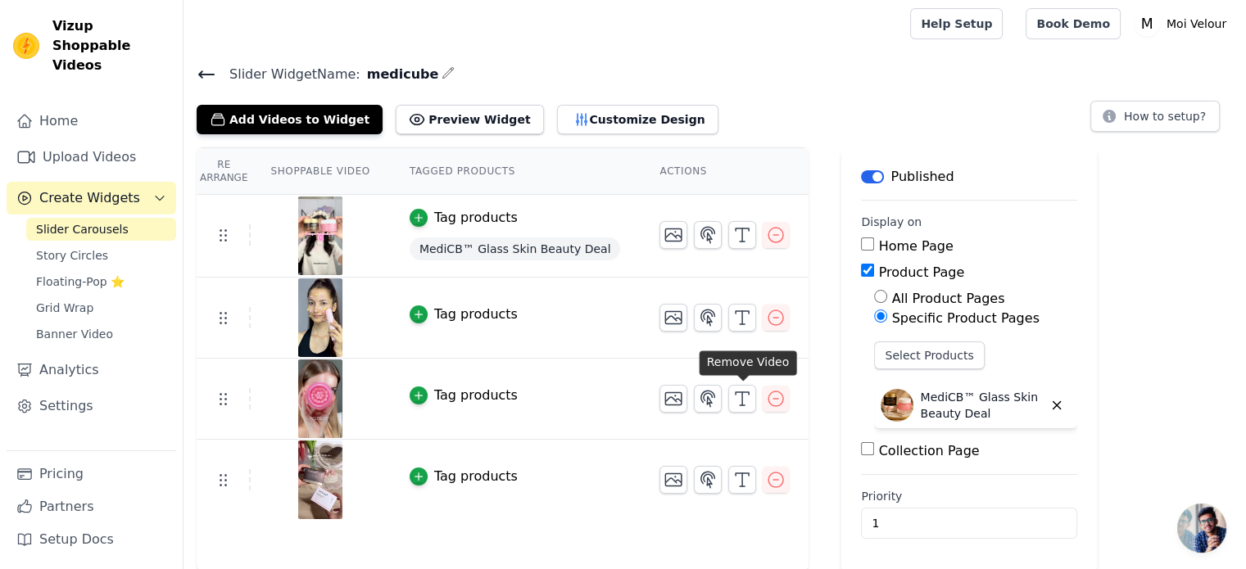
click at [449, 252] on span "MediCB™ Glass Skin Beauty Deal" at bounding box center [515, 249] width 211 height 23
click at [415, 217] on div "button" at bounding box center [419, 218] width 18 height 18
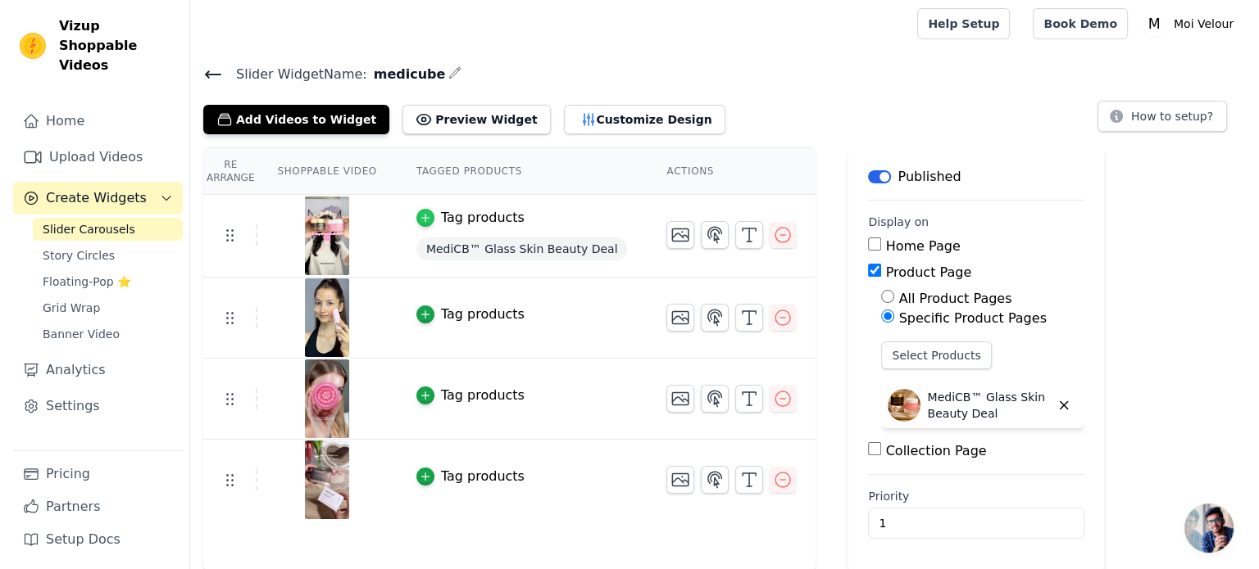
scroll to position [0, 0]
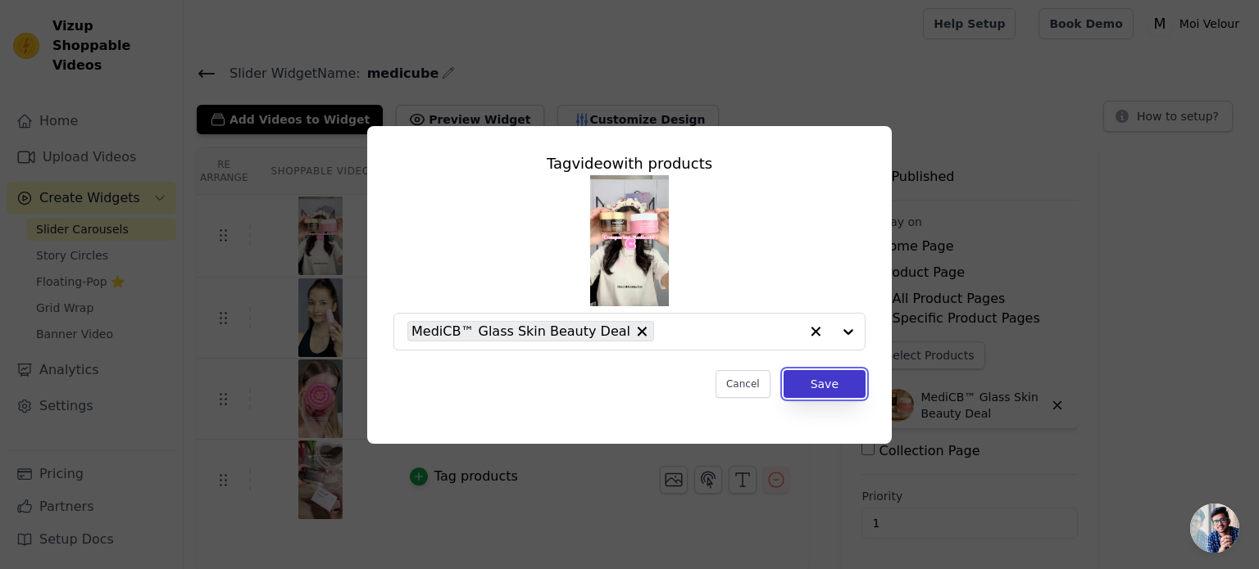
click at [832, 392] on button "Save" at bounding box center [824, 384] width 82 height 28
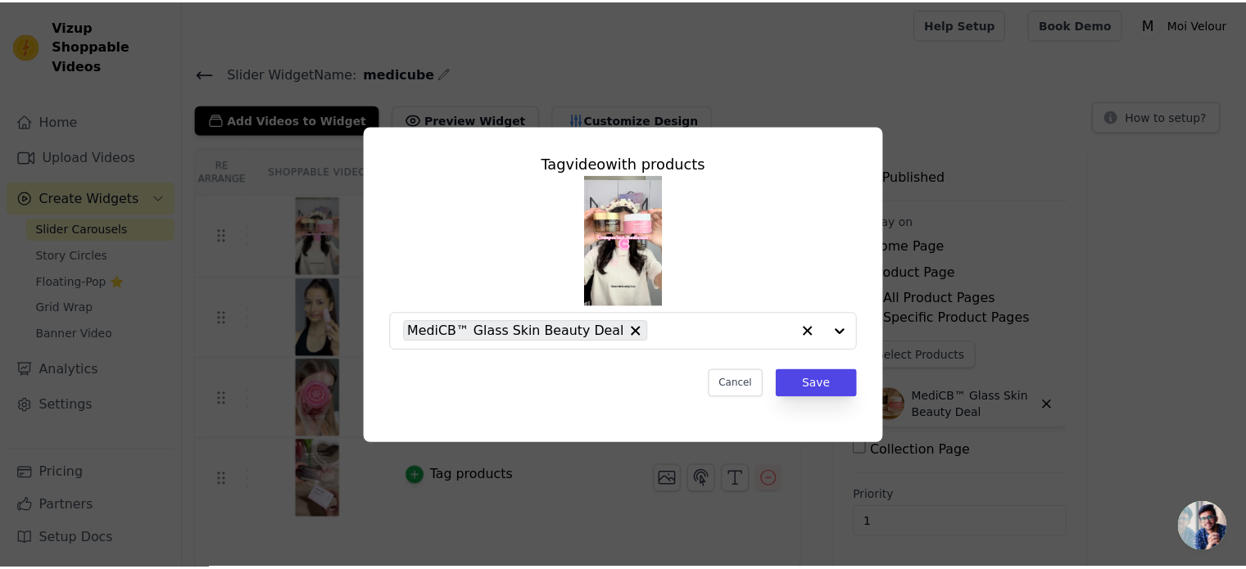
scroll to position [2, 0]
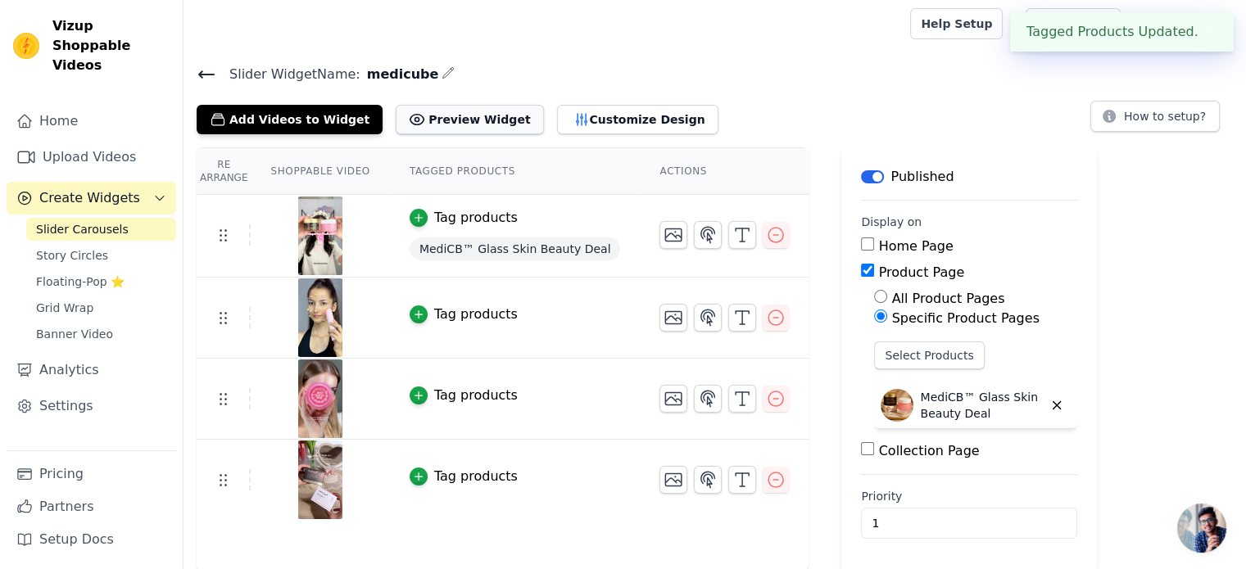
click at [460, 120] on button "Preview Widget" at bounding box center [469, 119] width 147 height 29
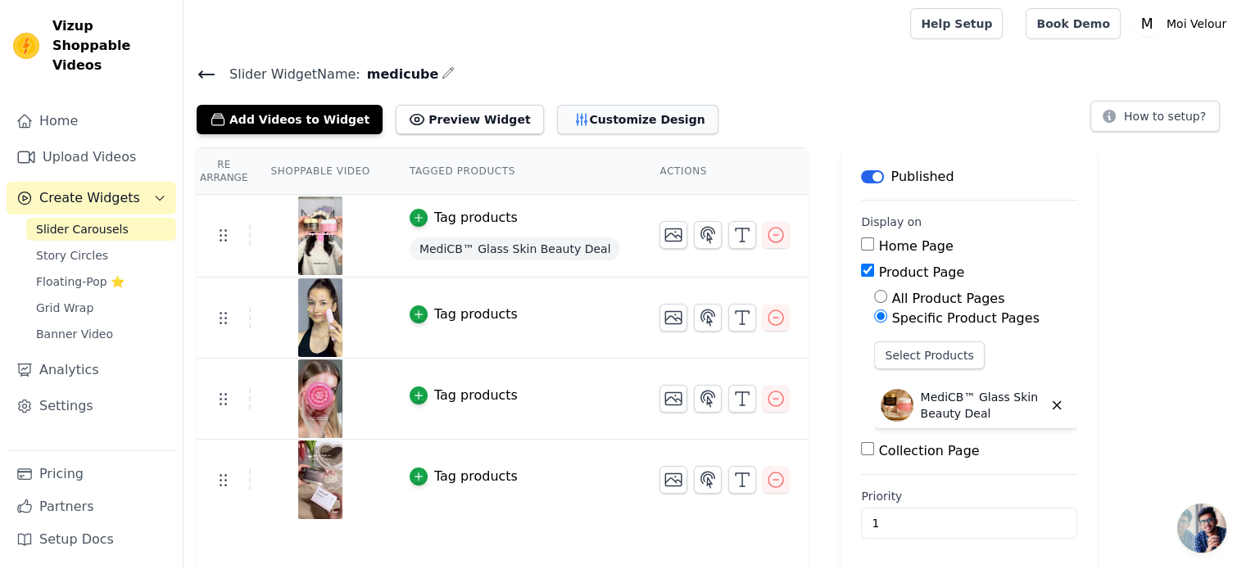
click at [592, 115] on button "Customize Design" at bounding box center [637, 119] width 161 height 29
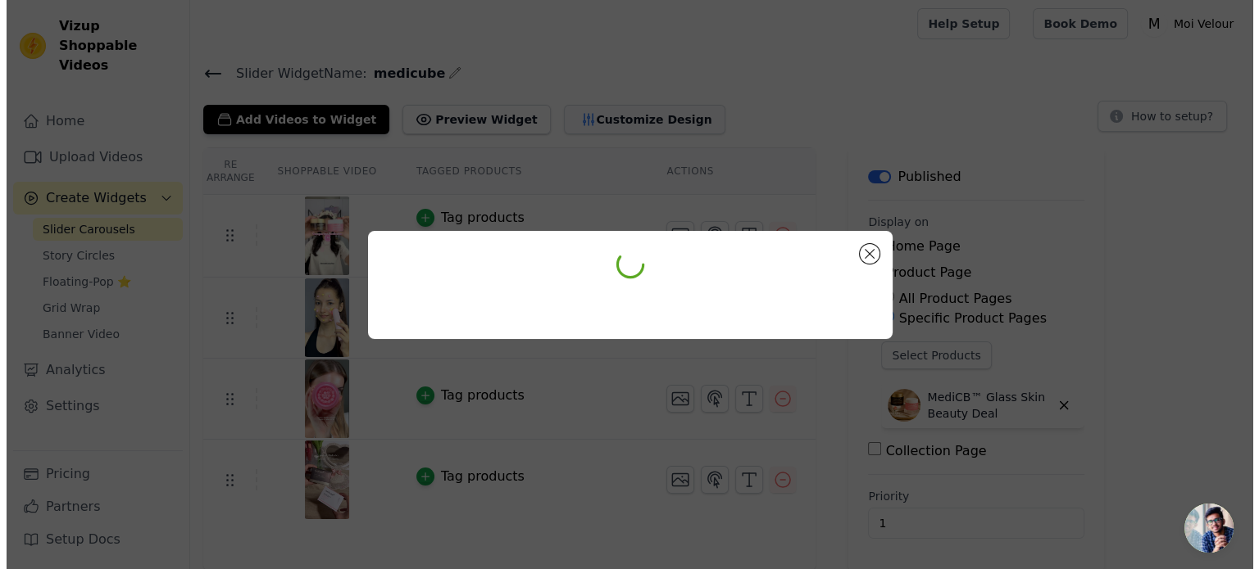
scroll to position [0, 0]
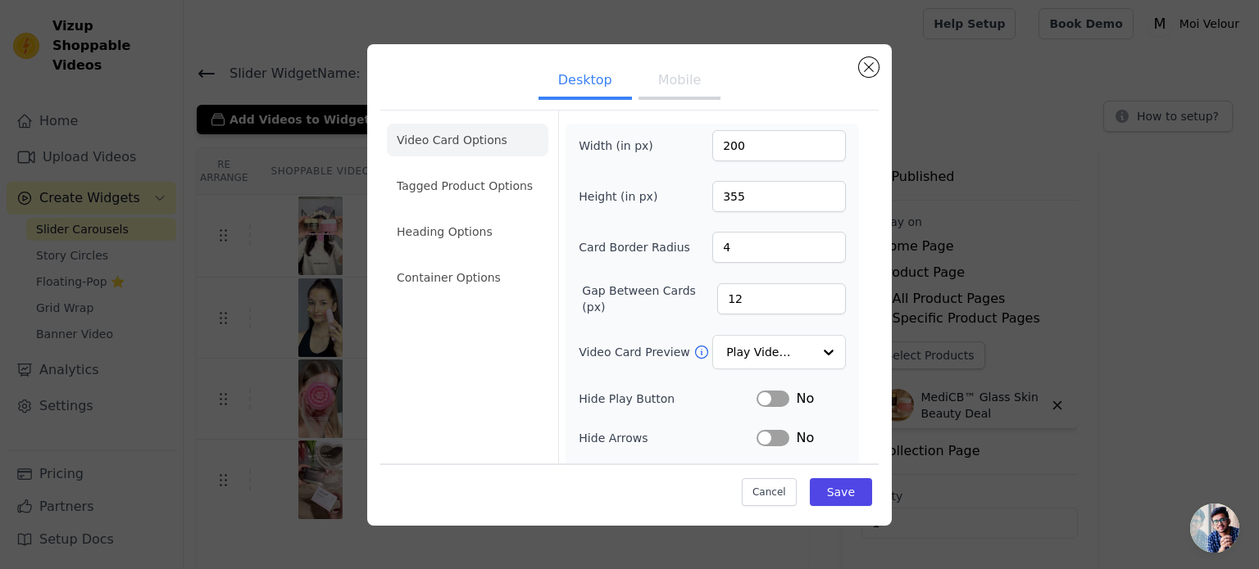
click at [651, 88] on button "Mobile" at bounding box center [679, 82] width 82 height 36
click at [872, 68] on button "Close modal" at bounding box center [869, 67] width 20 height 20
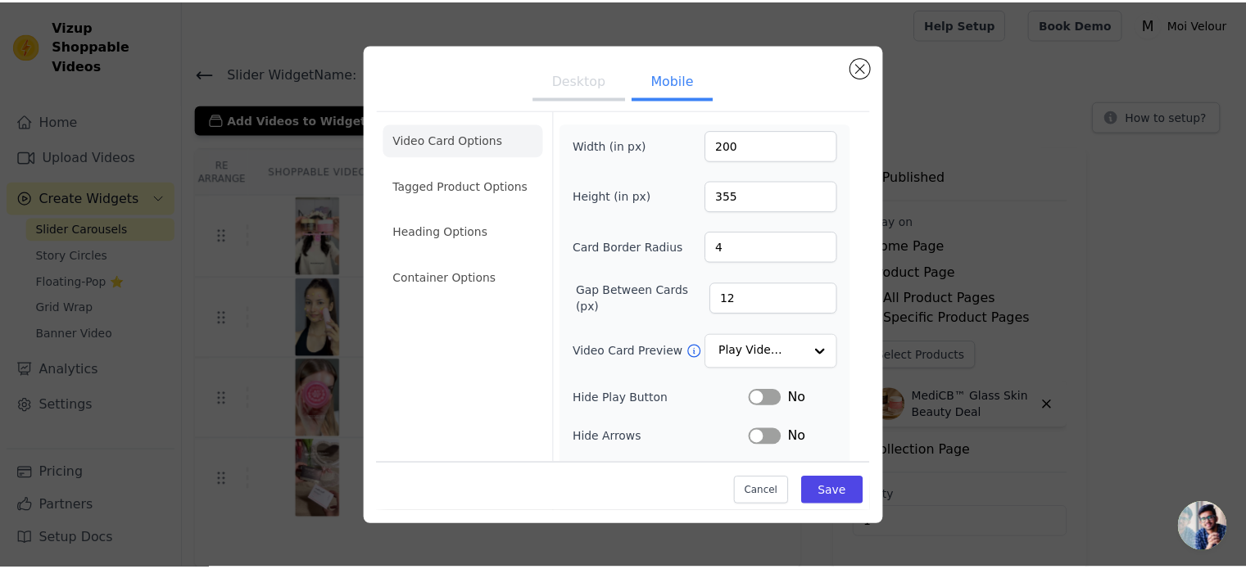
scroll to position [2, 0]
